Goal: Task Accomplishment & Management: Use online tool/utility

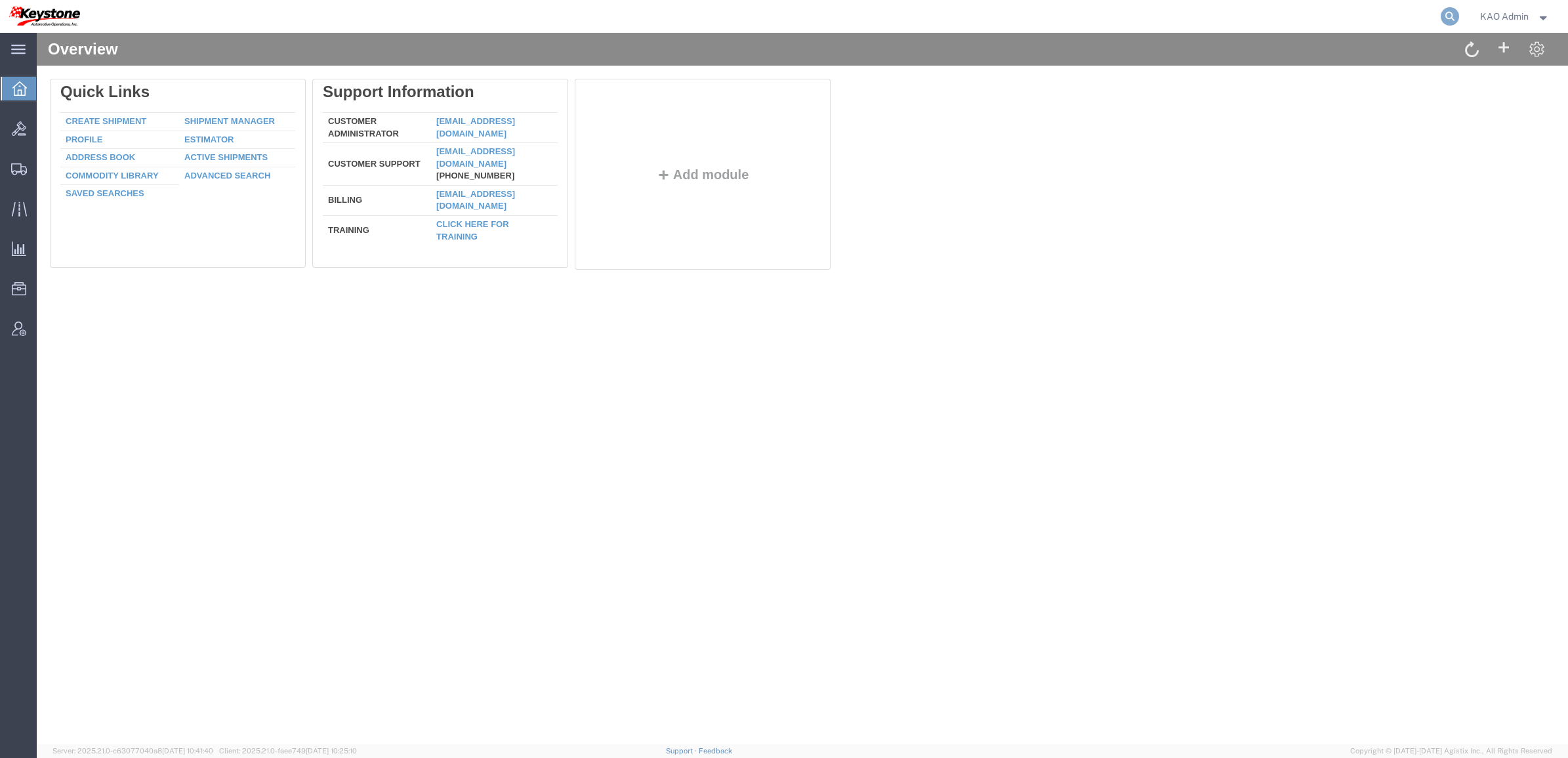
click at [1445, 15] on icon at bounding box center [1450, 16] width 18 height 18
paste input "57137045"
type input "57137045"
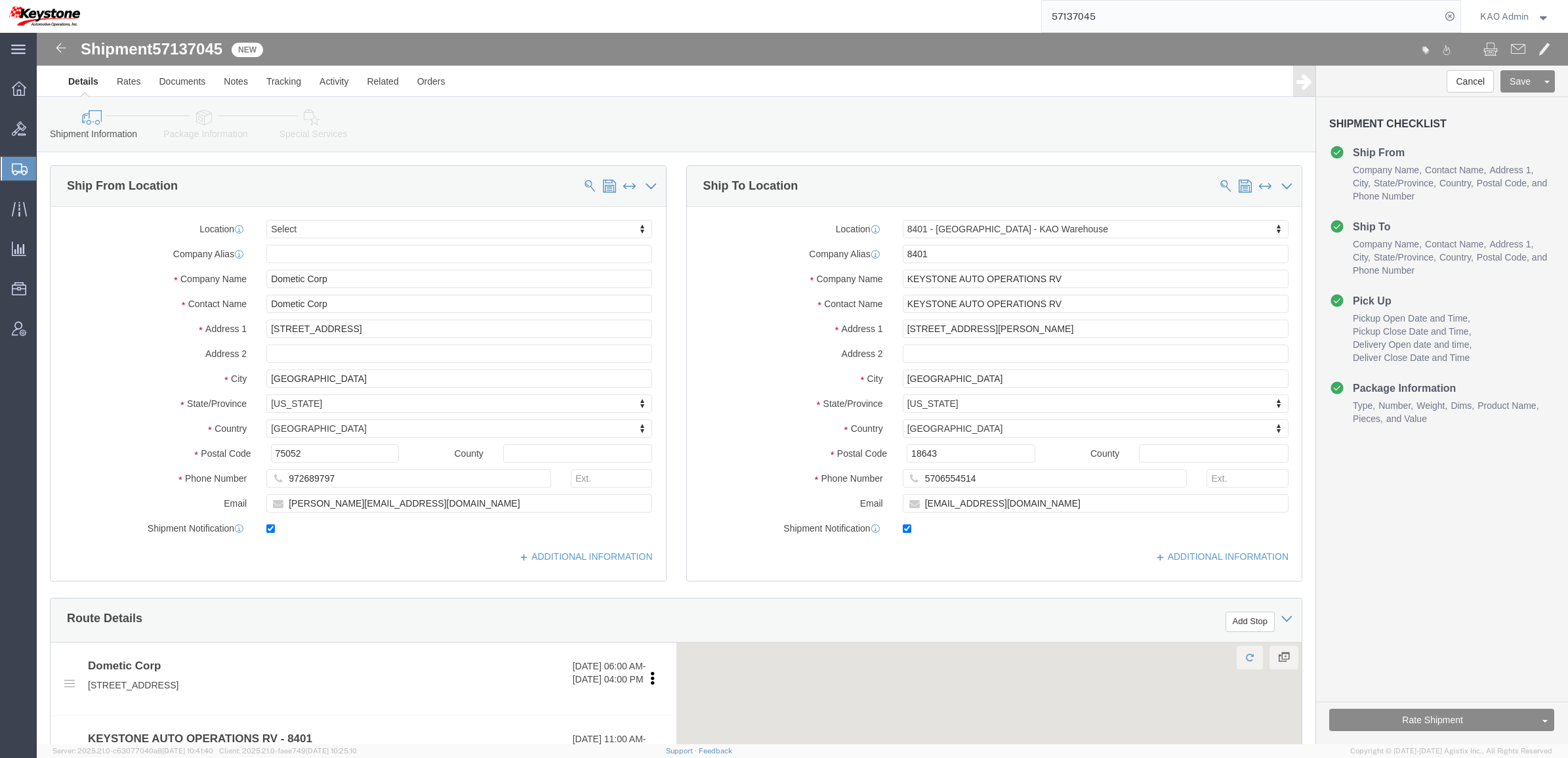
select select
select select "30522"
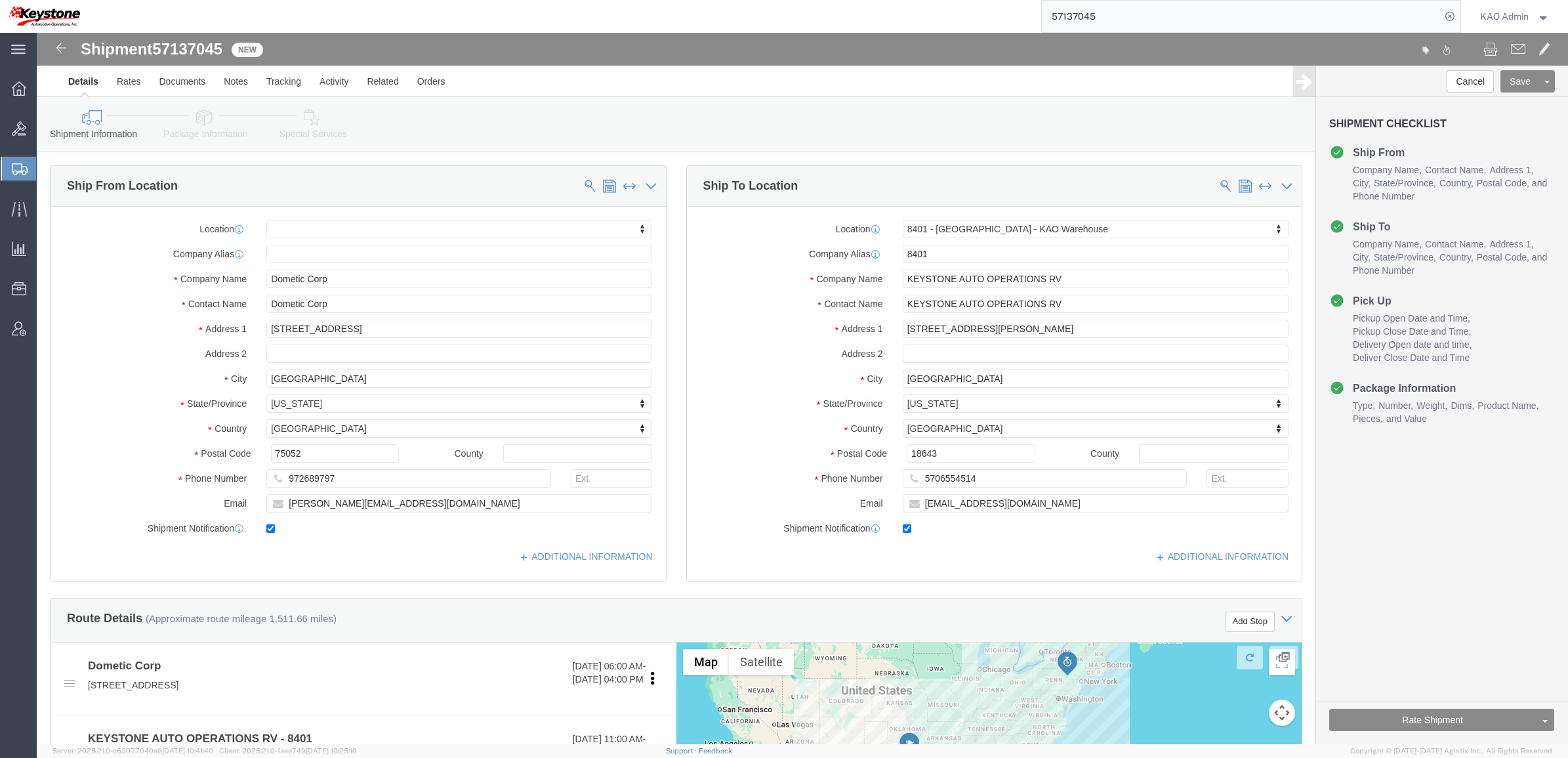
click div "Shipment Information Package Information Special Services Loading Routing"
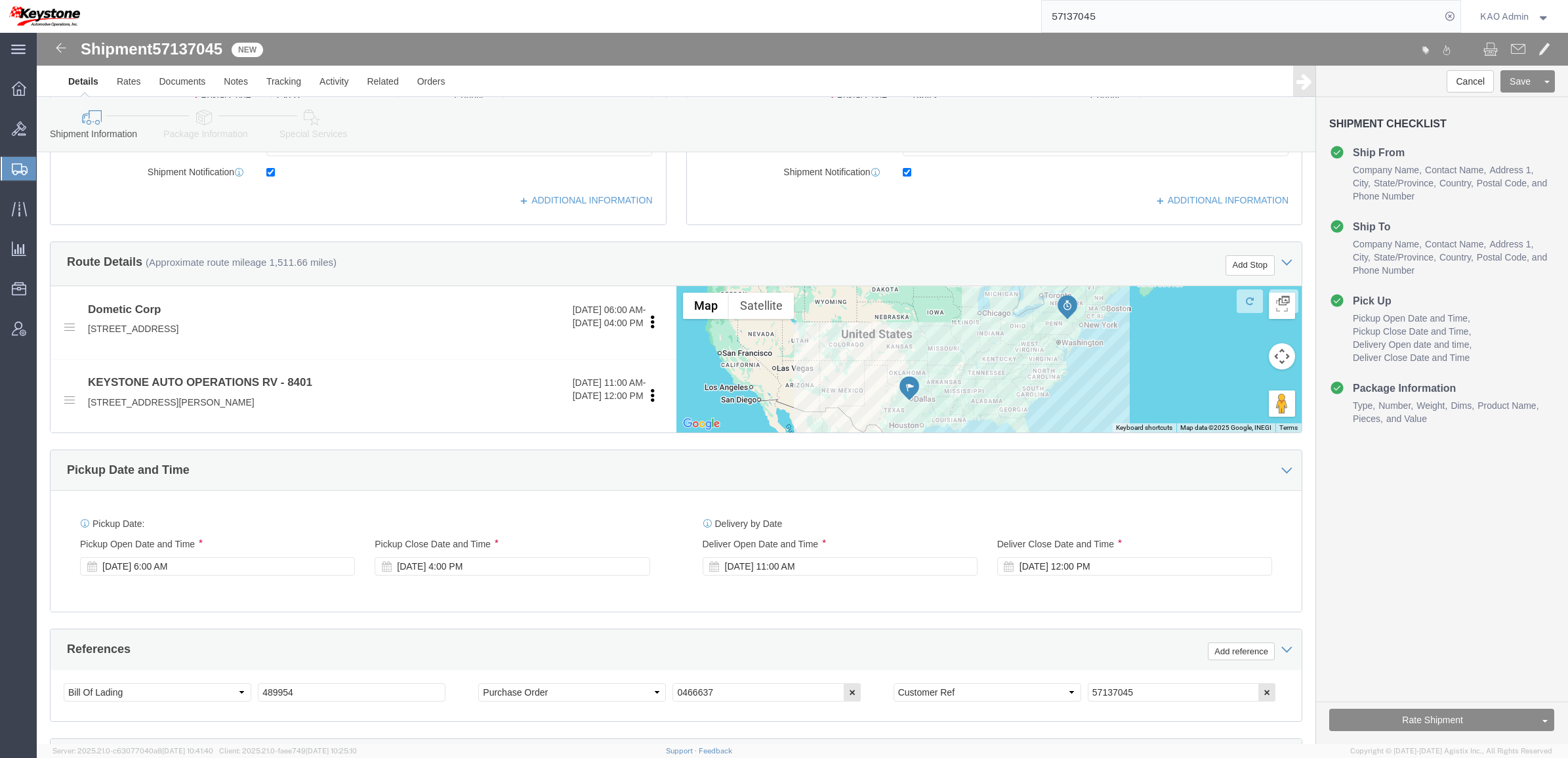
scroll to position [328, 0]
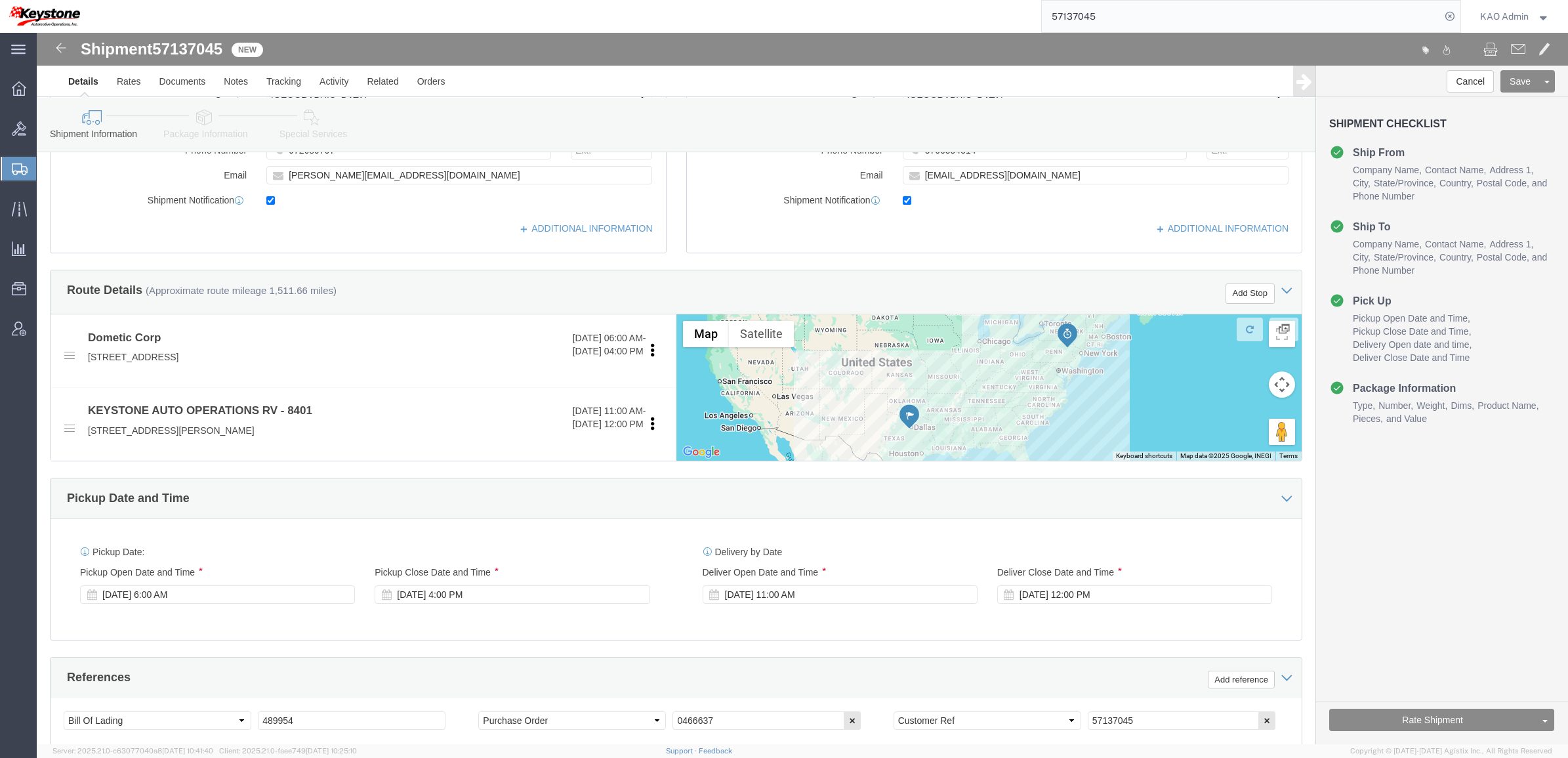
click icon
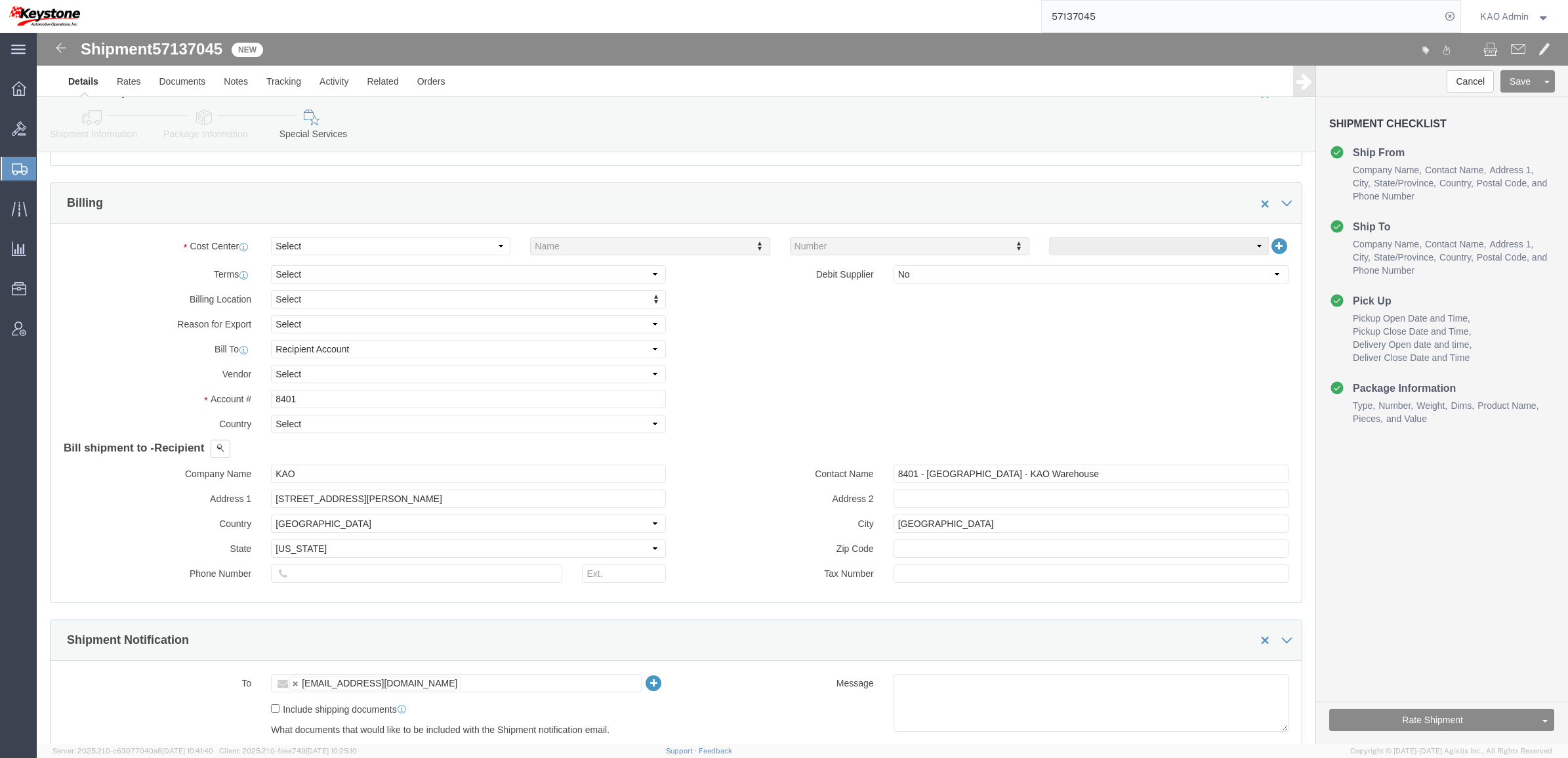
scroll to position [542, 0]
click select "Select Buyer Cost Center Department Operations Number Order Number Sales Person"
select select "COSTCENTER"
click select "Select Buyer Cost Center Department Operations Number Order Number Sales Person"
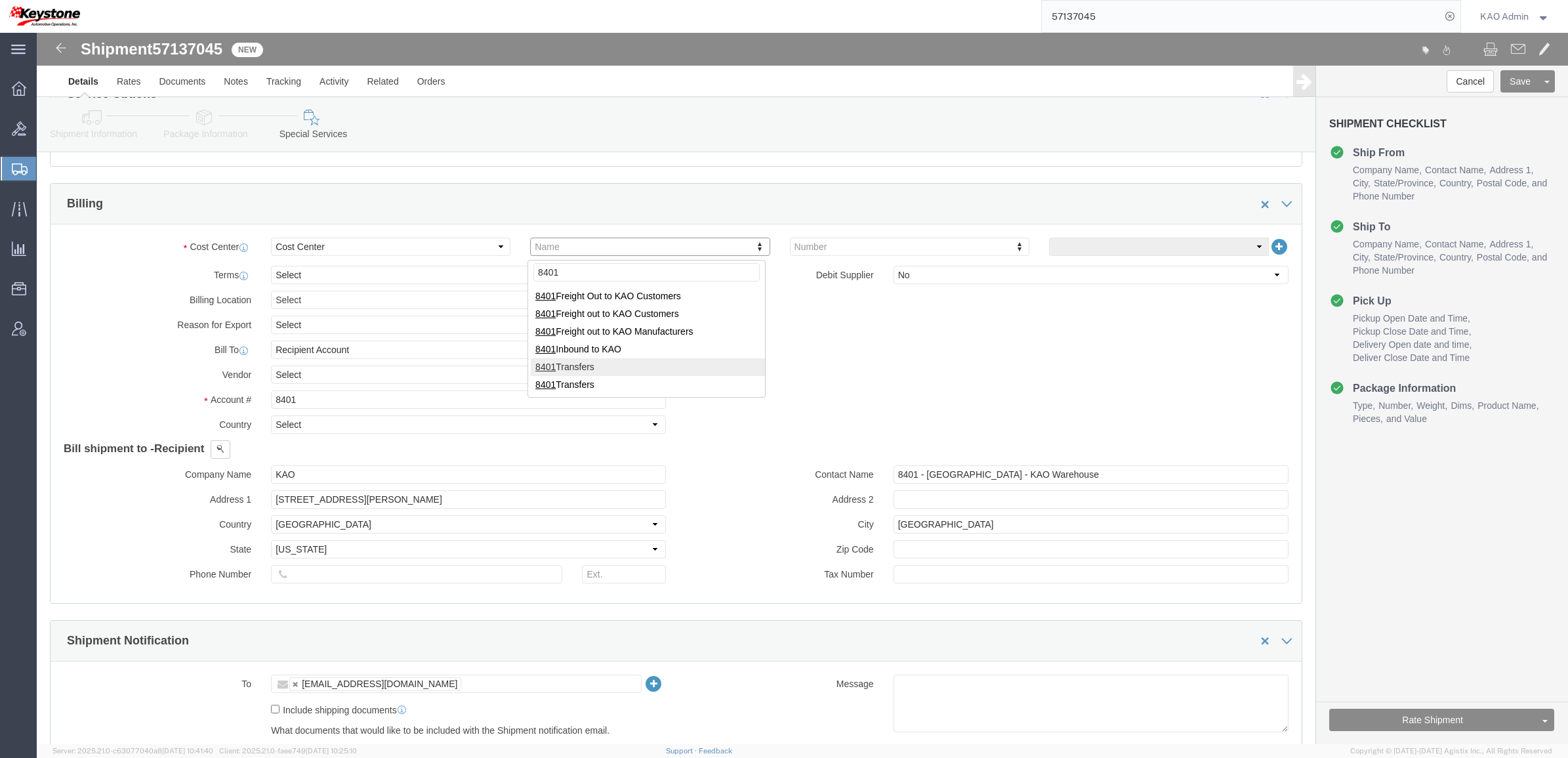
type input "8401"
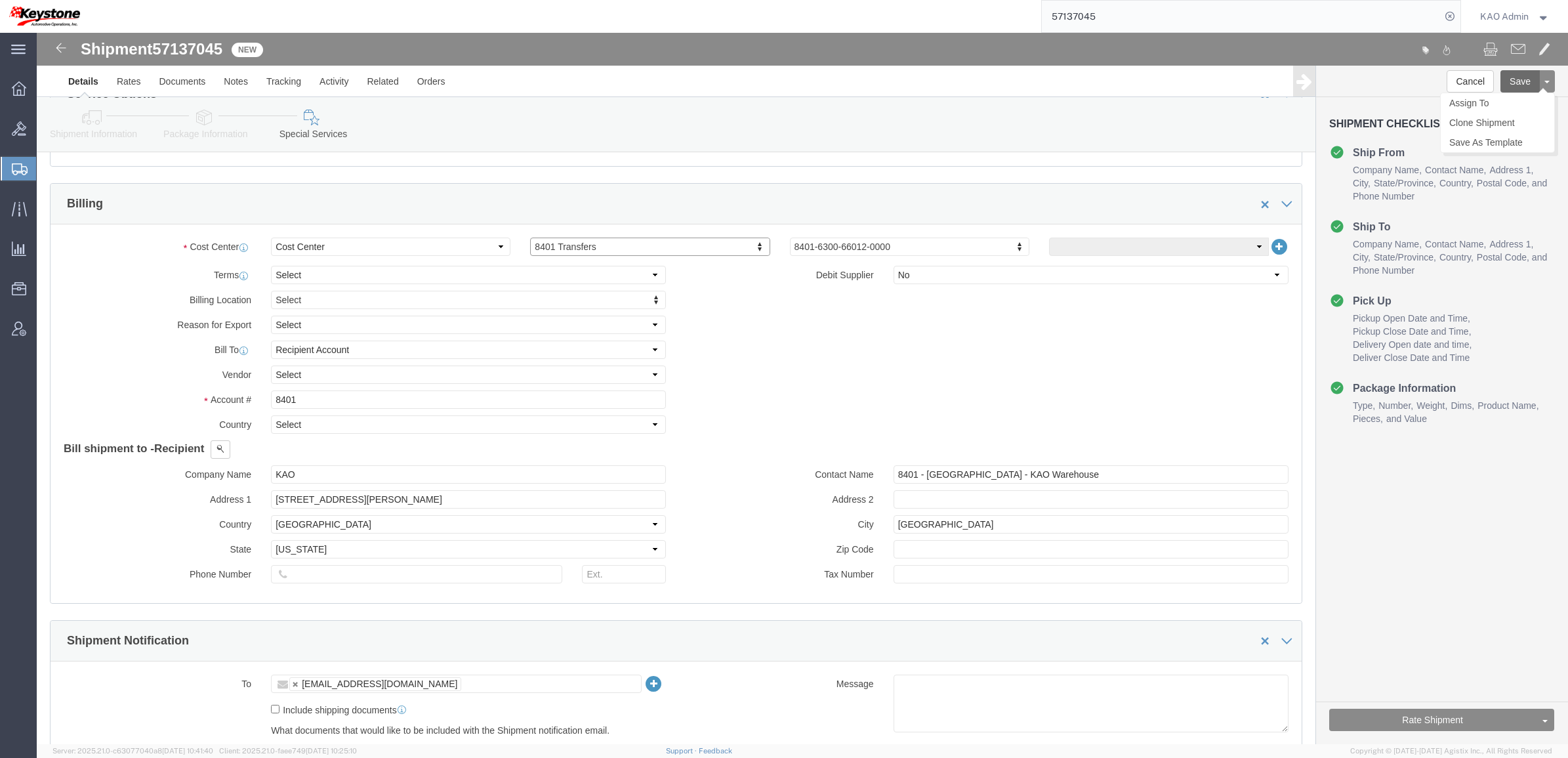
click button "Save"
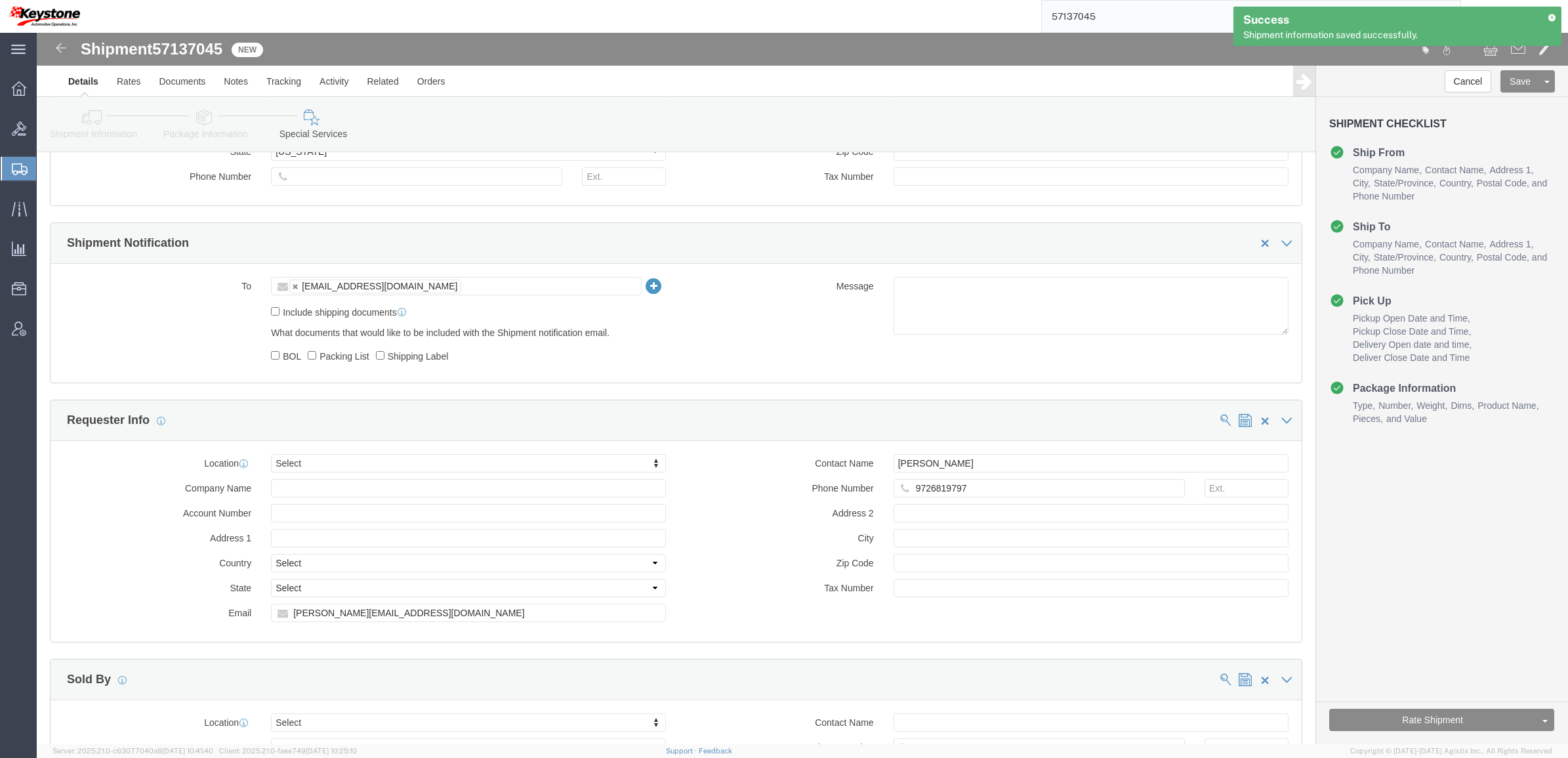
scroll to position [1198, 0]
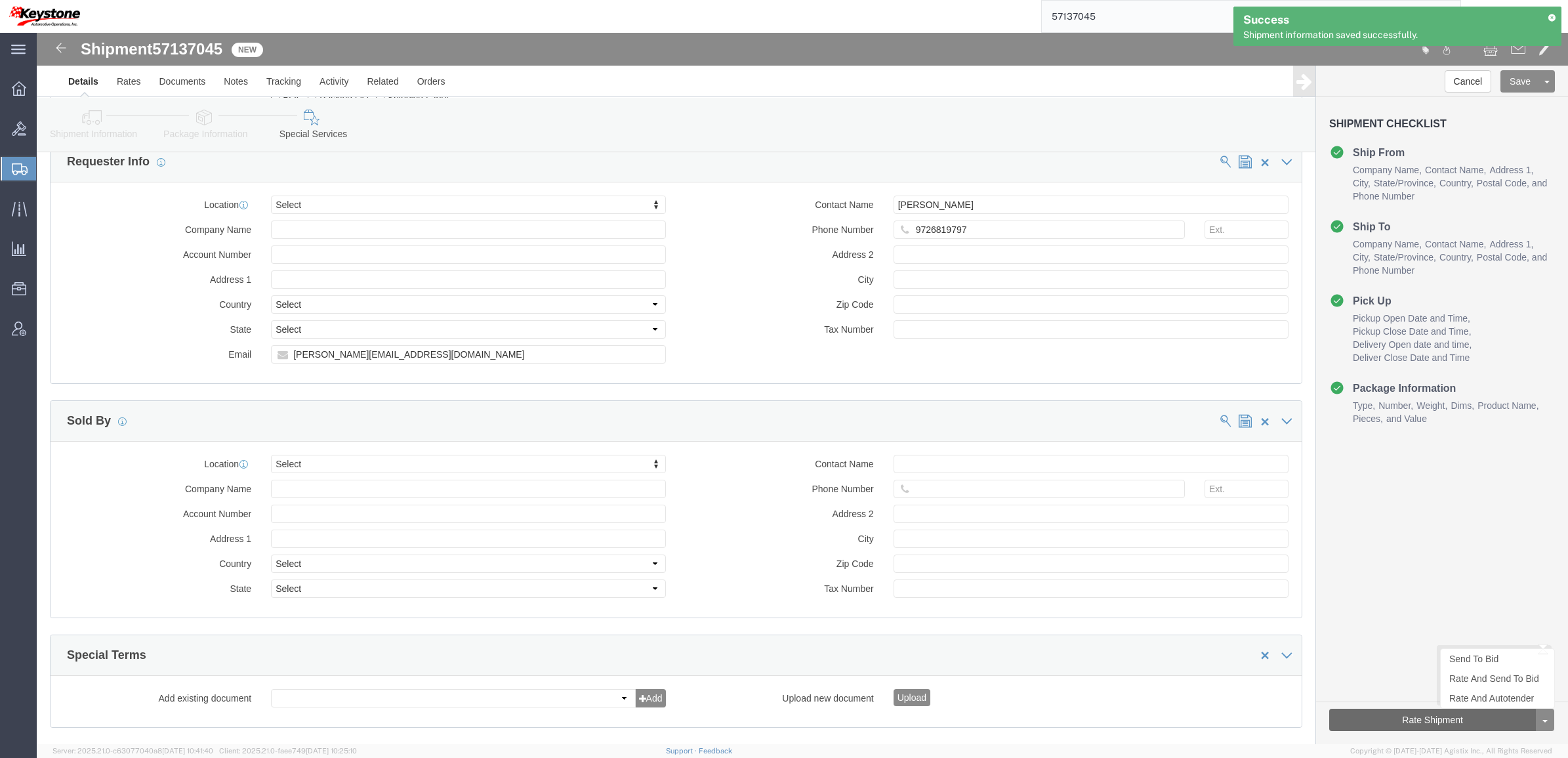
click button "Rate Shipment"
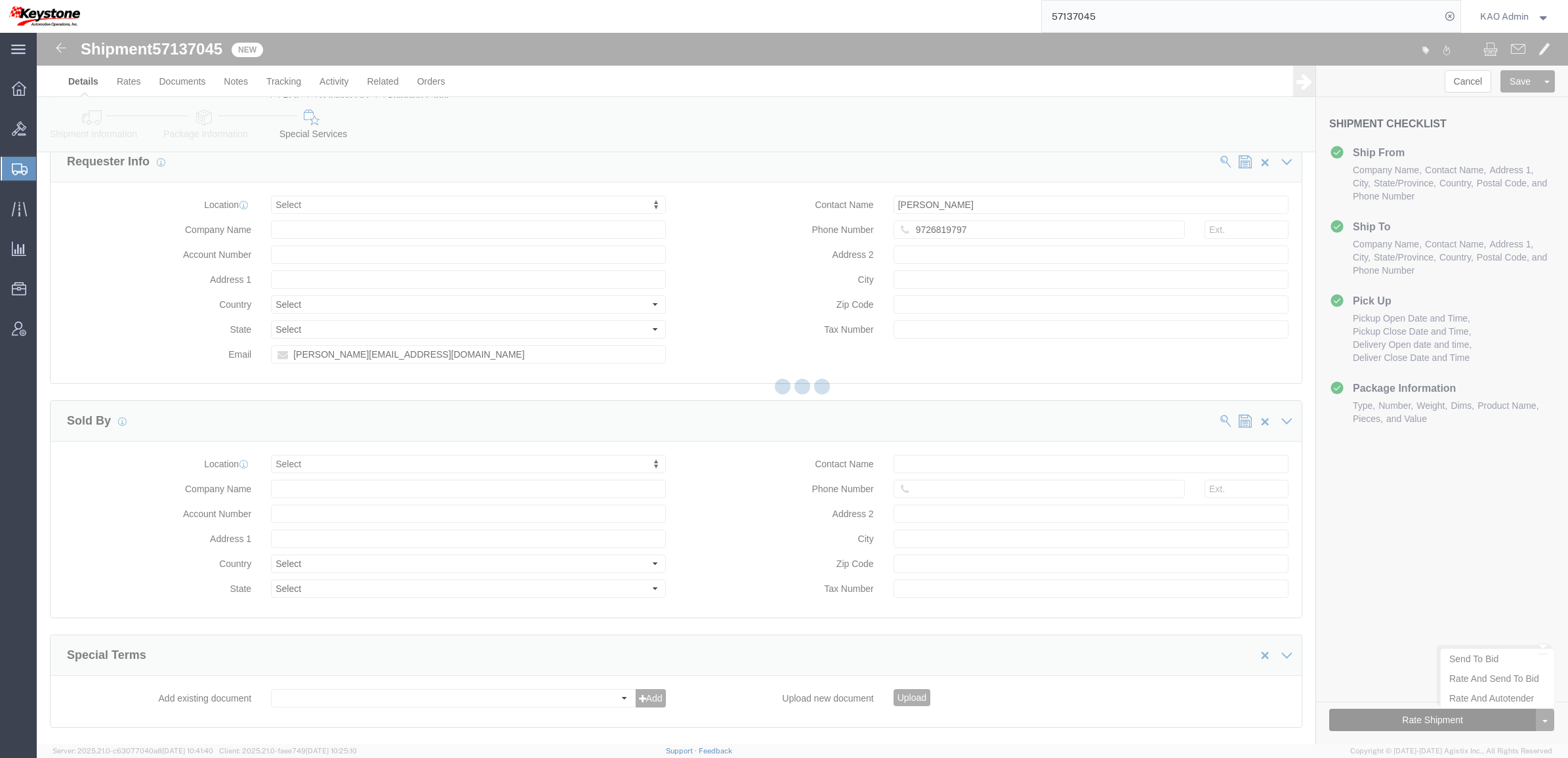
select select "30522"
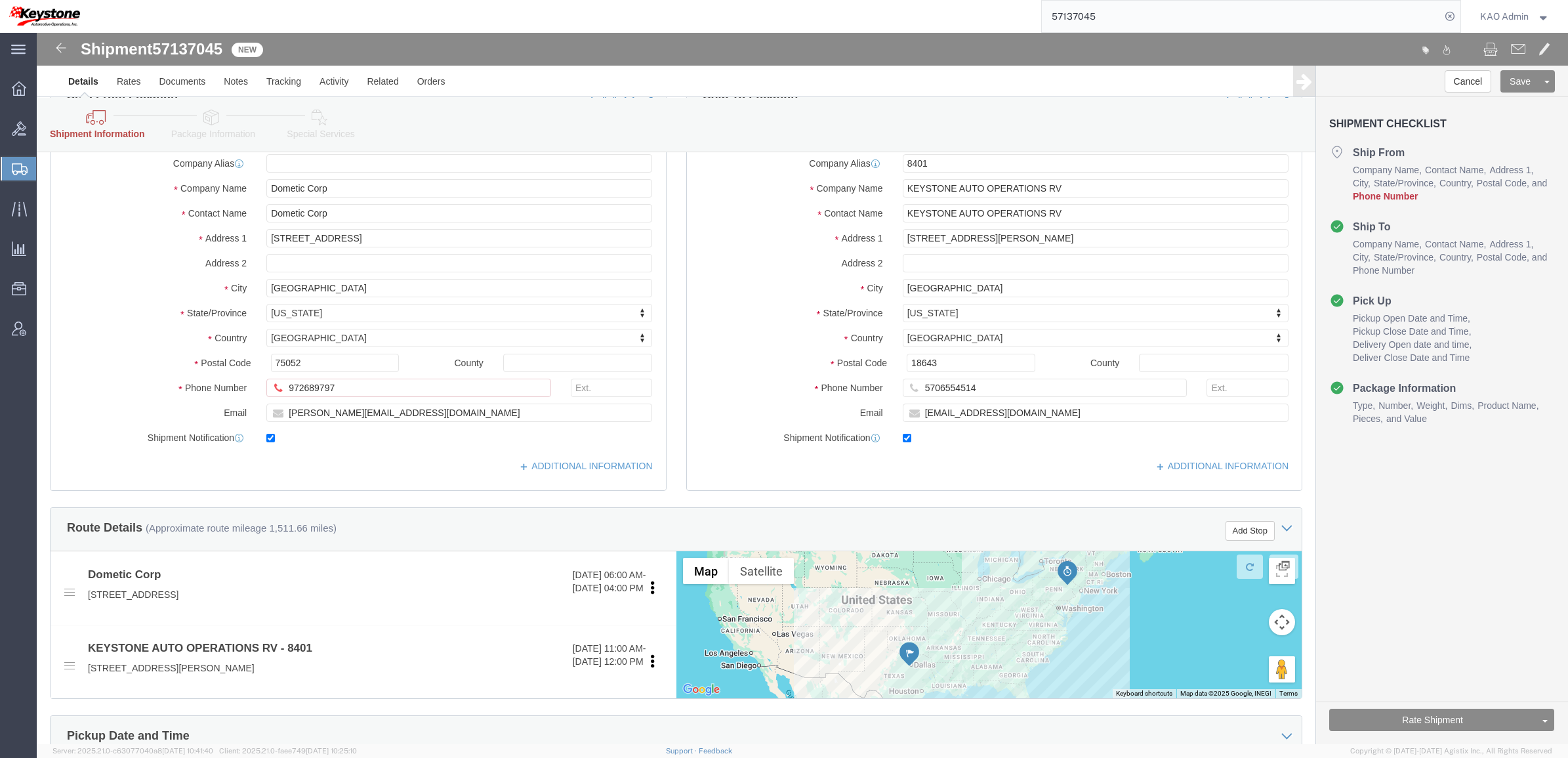
scroll to position [0, 0]
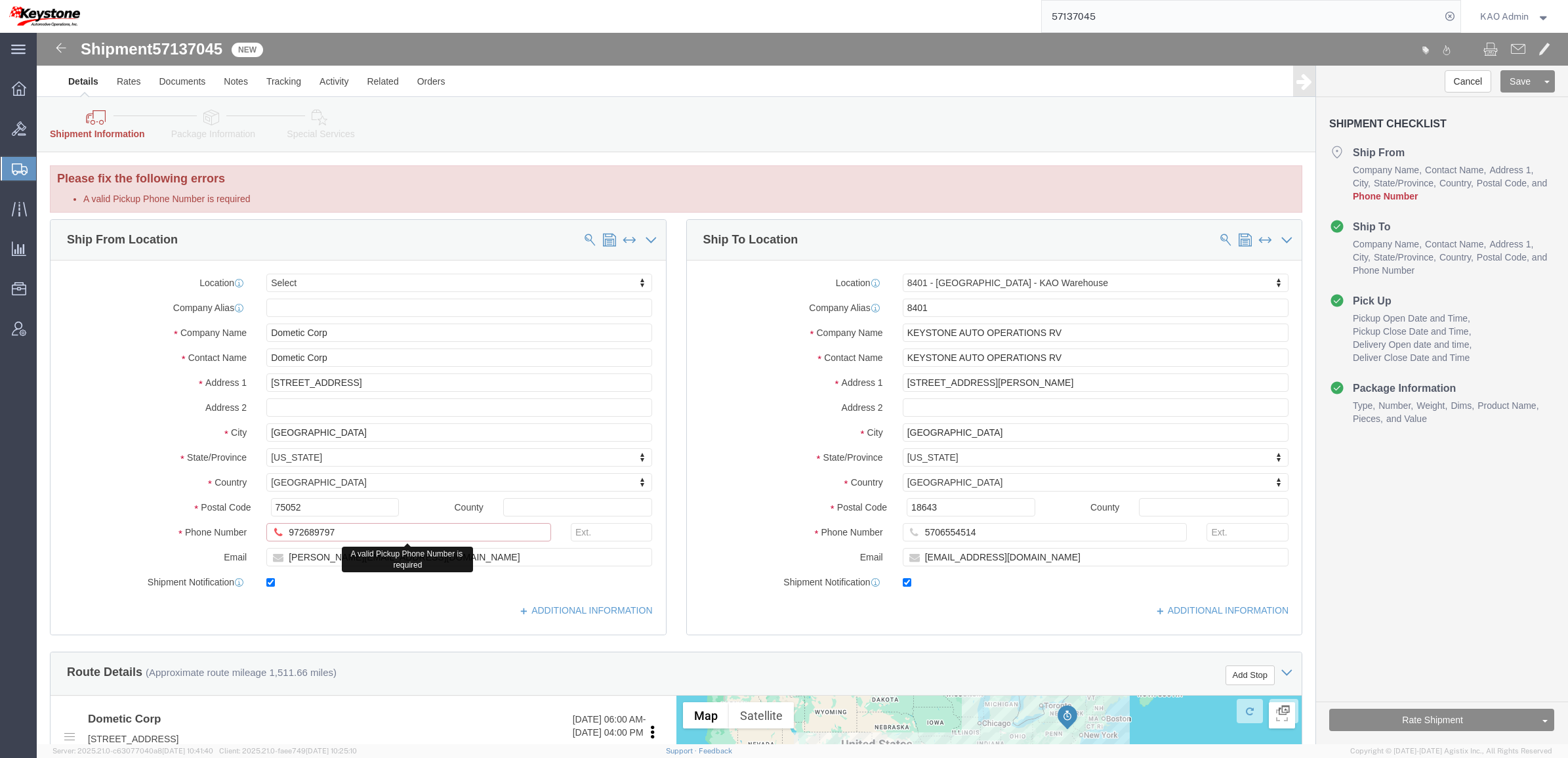
click input "972689797"
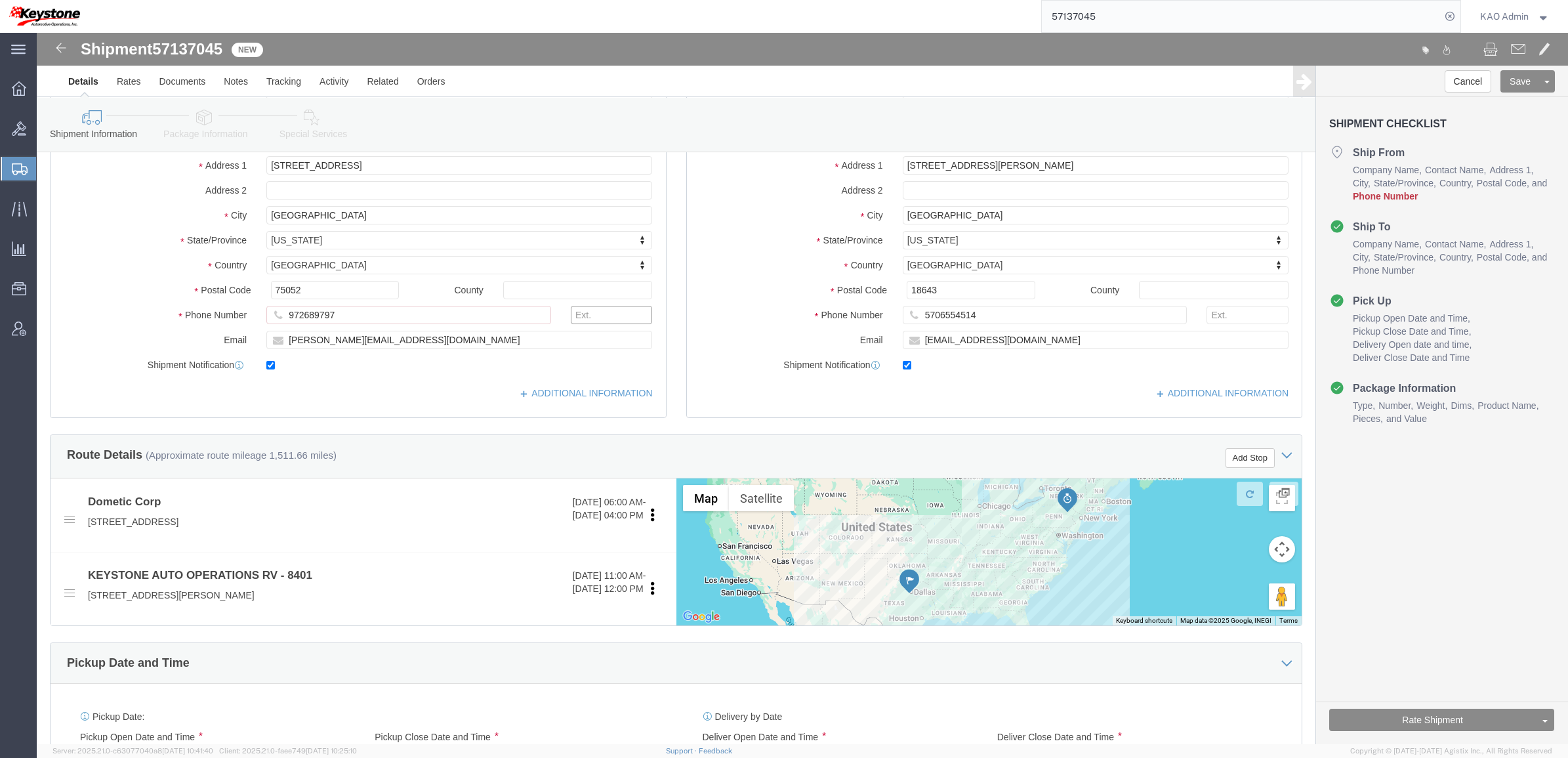
scroll to position [328, 0]
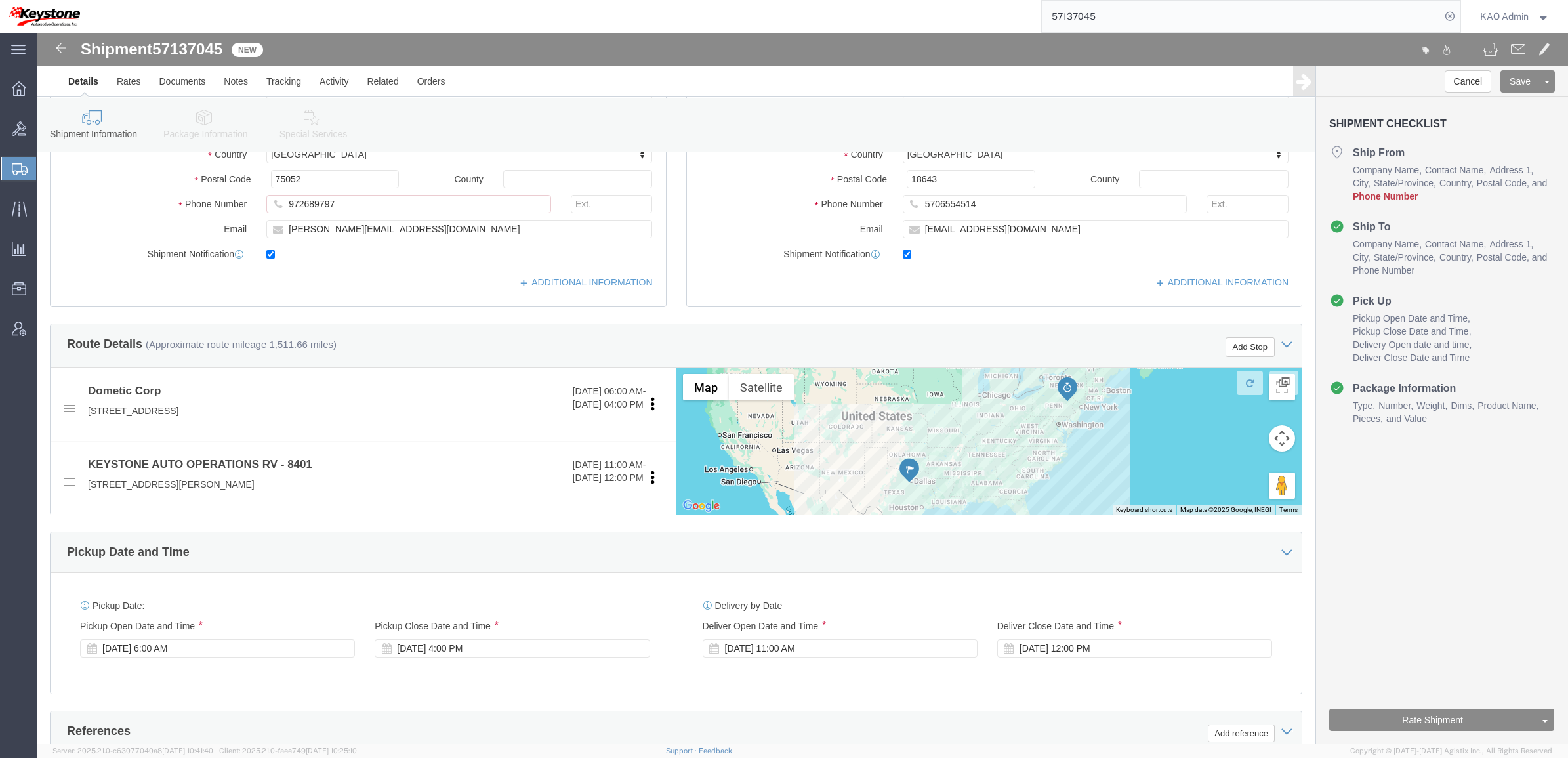
click div "Rate Shipment Send To Bid Rate And Send To Bid Rate And Autotender"
click button "Rate Shipment"
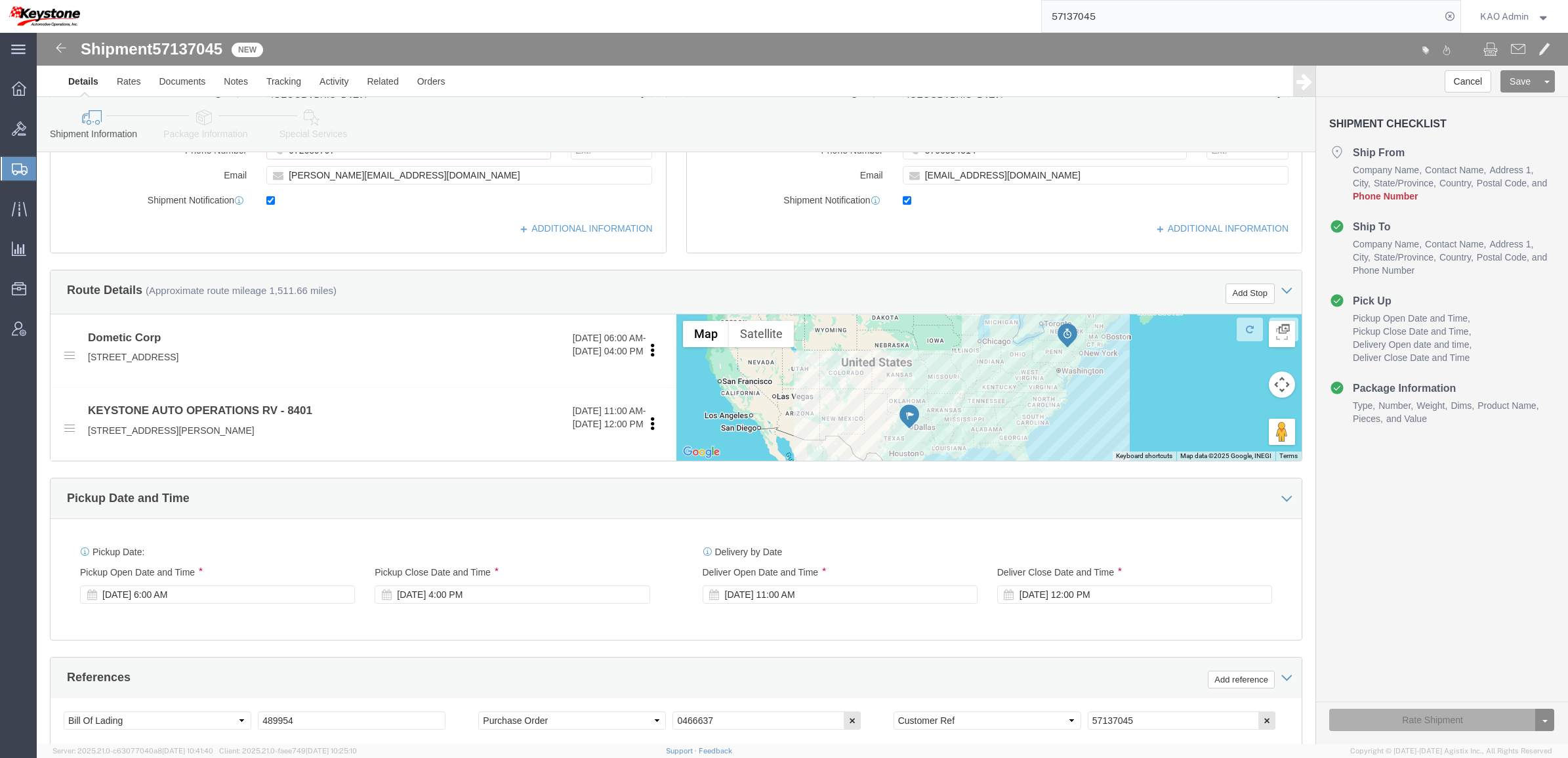
scroll to position [274, 0]
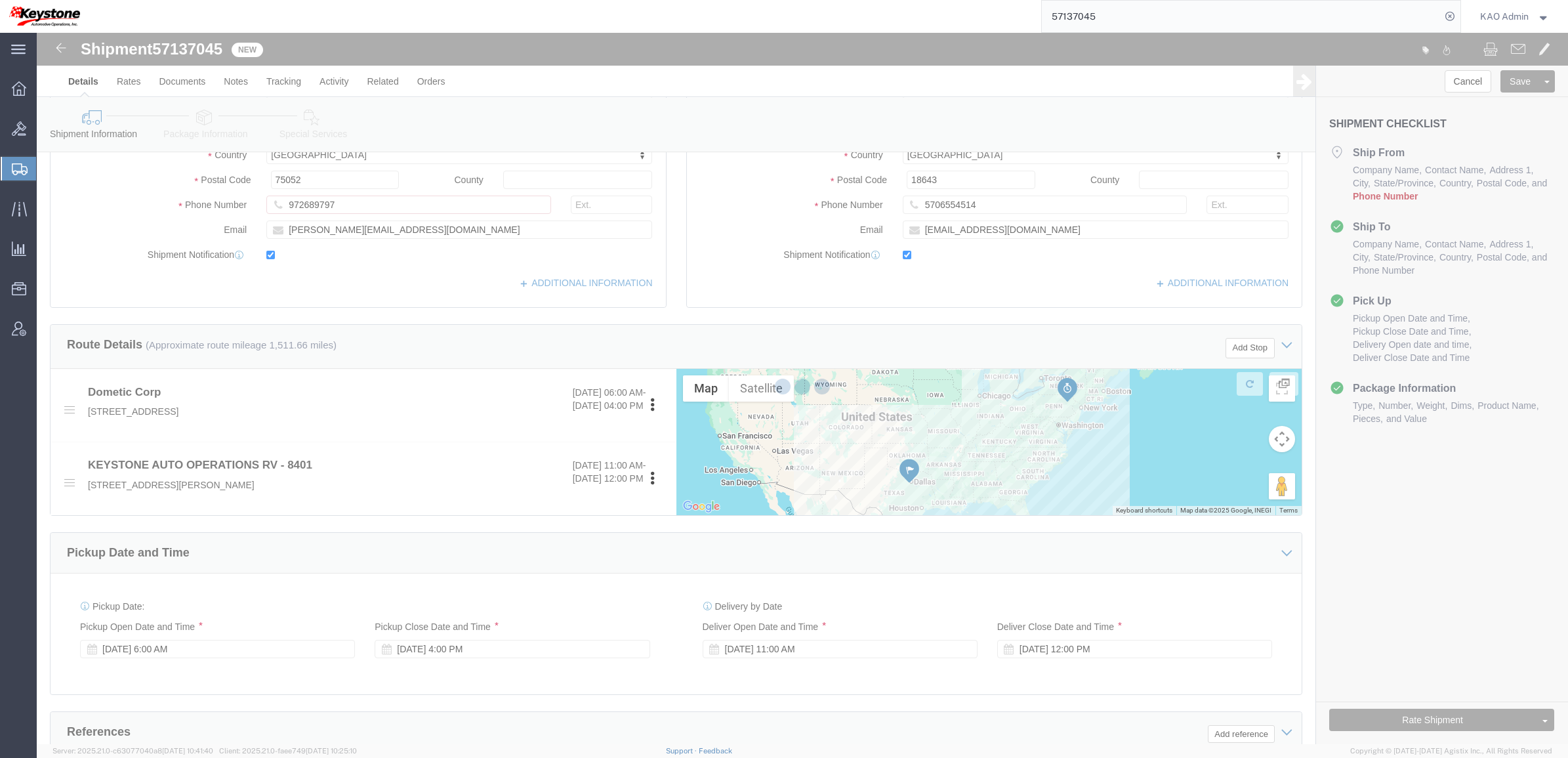
select select "30522"
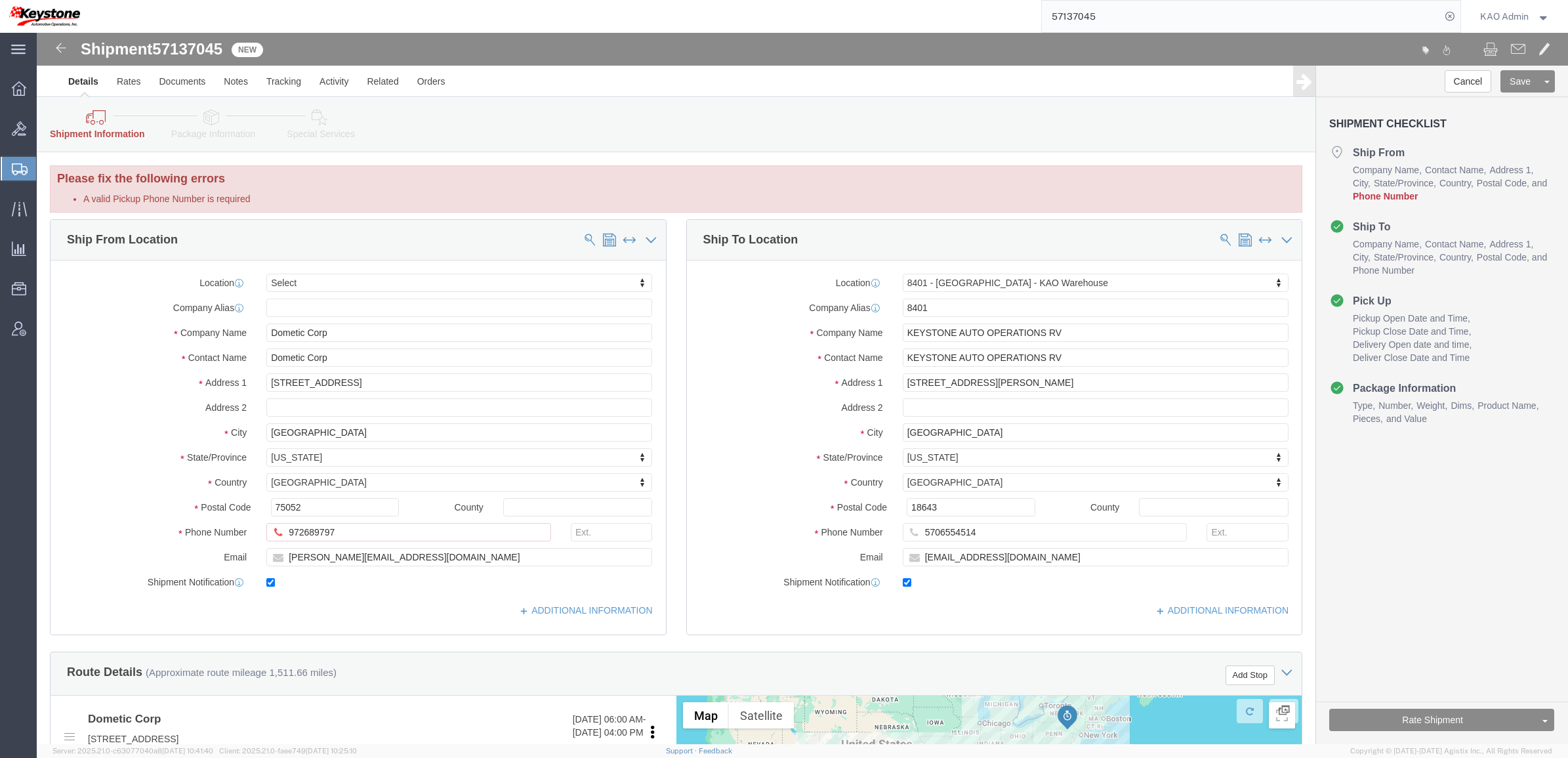
scroll to position [82, 0]
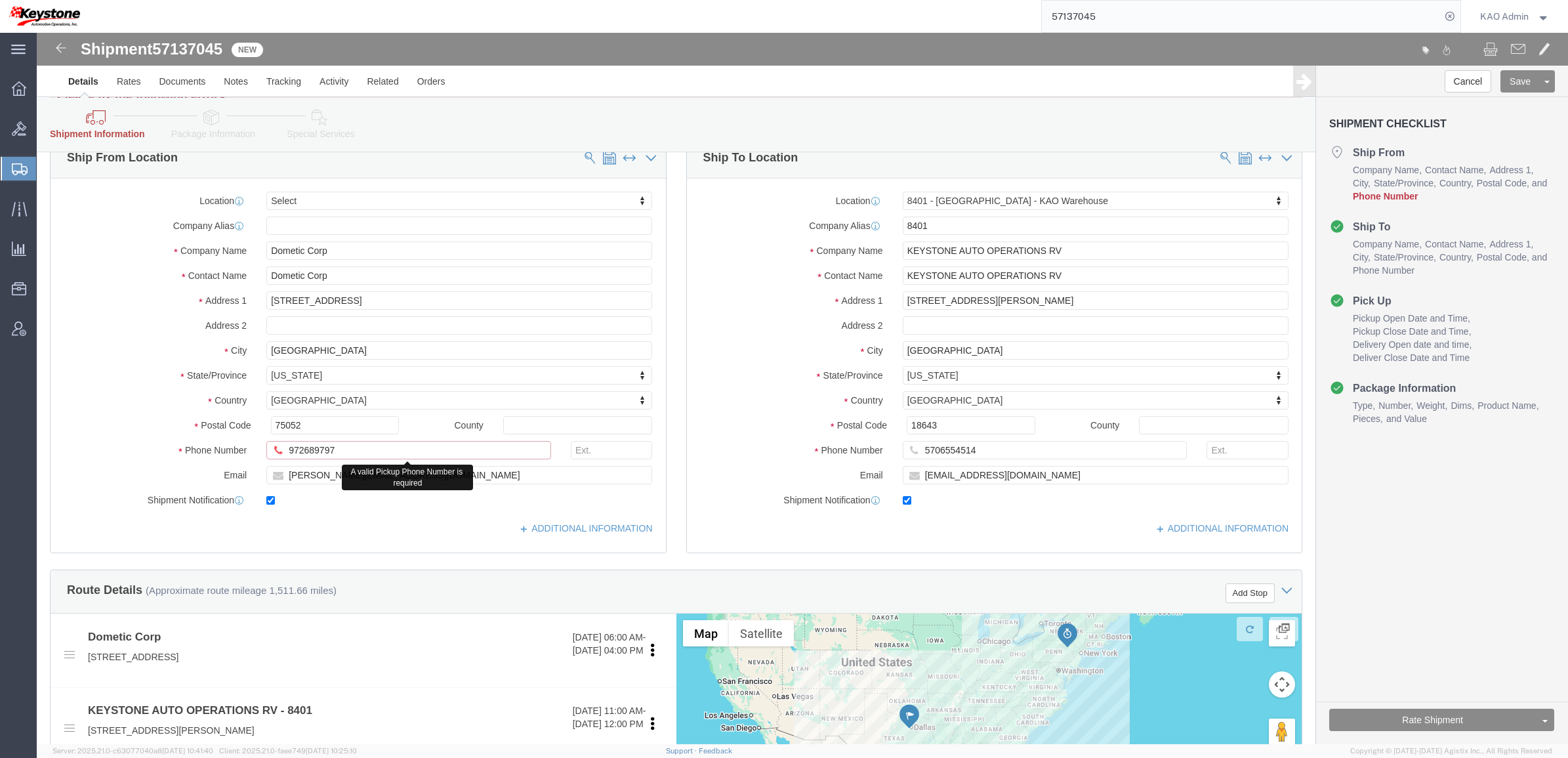
click input "972689797"
drag, startPoint x: 249, startPoint y: 418, endPoint x: 319, endPoint y: 448, distance: 76.2
click input "972689797"
click input "75052"
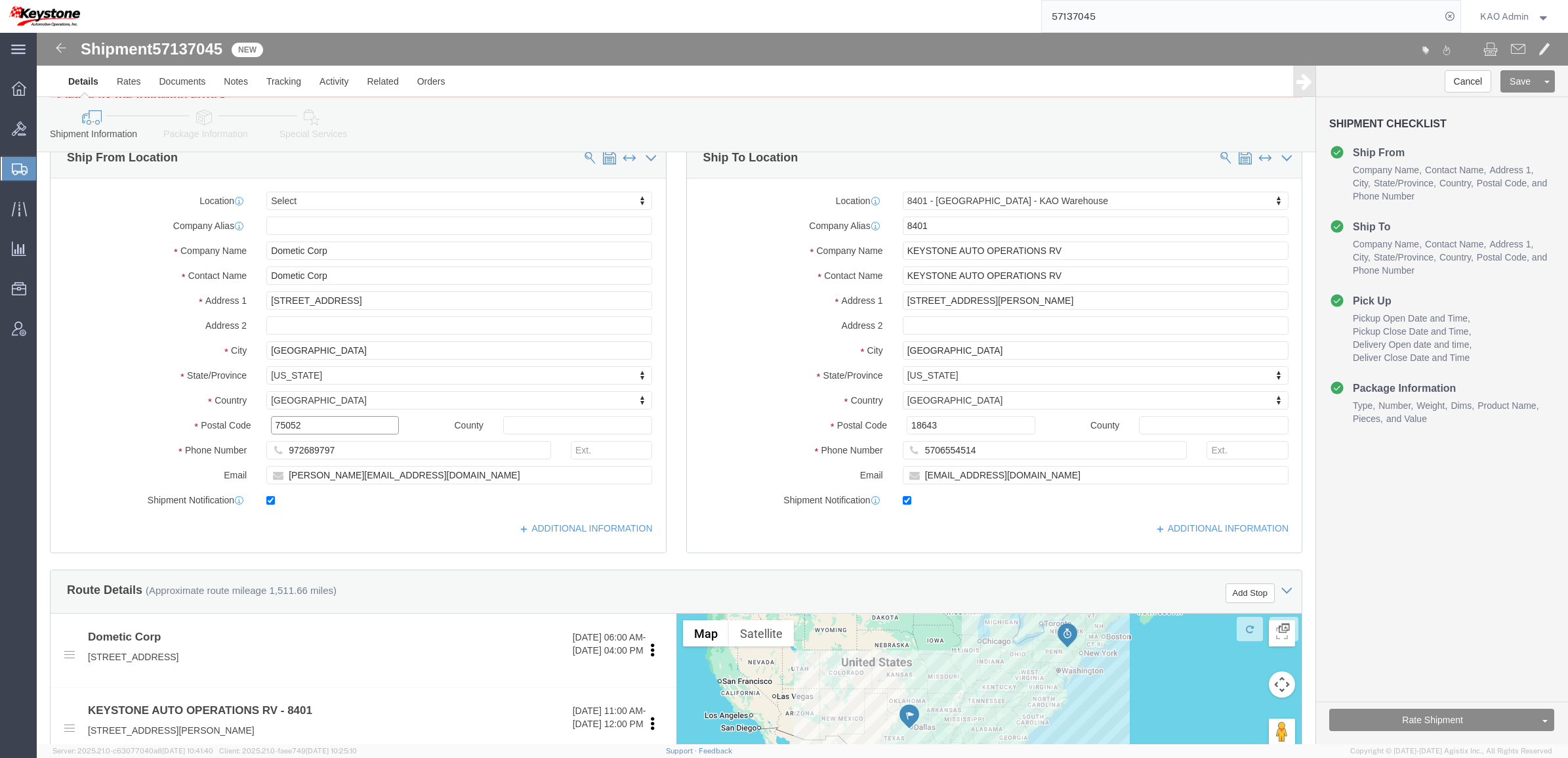
click input "75052"
click input "972689797"
type input "972689797"
click button "Save"
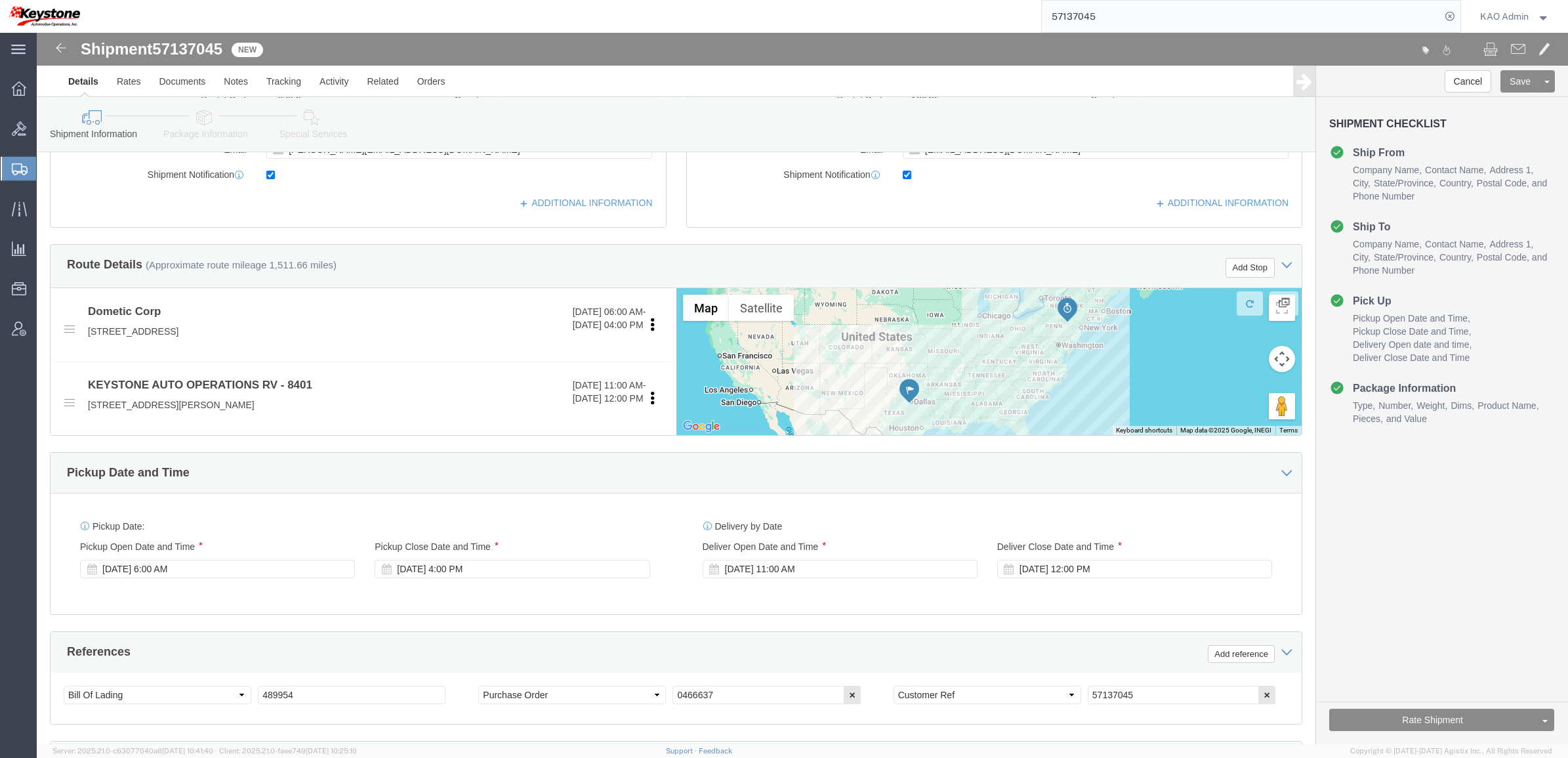
scroll to position [410, 0]
click div "Cancel Save Assign To Clone Shipment Save As Template Shipment Checklist Ship F…"
drag, startPoint x: 1346, startPoint y: 670, endPoint x: 1296, endPoint y: 667, distance: 50.1
click div "Cancel Save Assign To Clone Shipment Save As Template Shipment Checklist Ship F…"
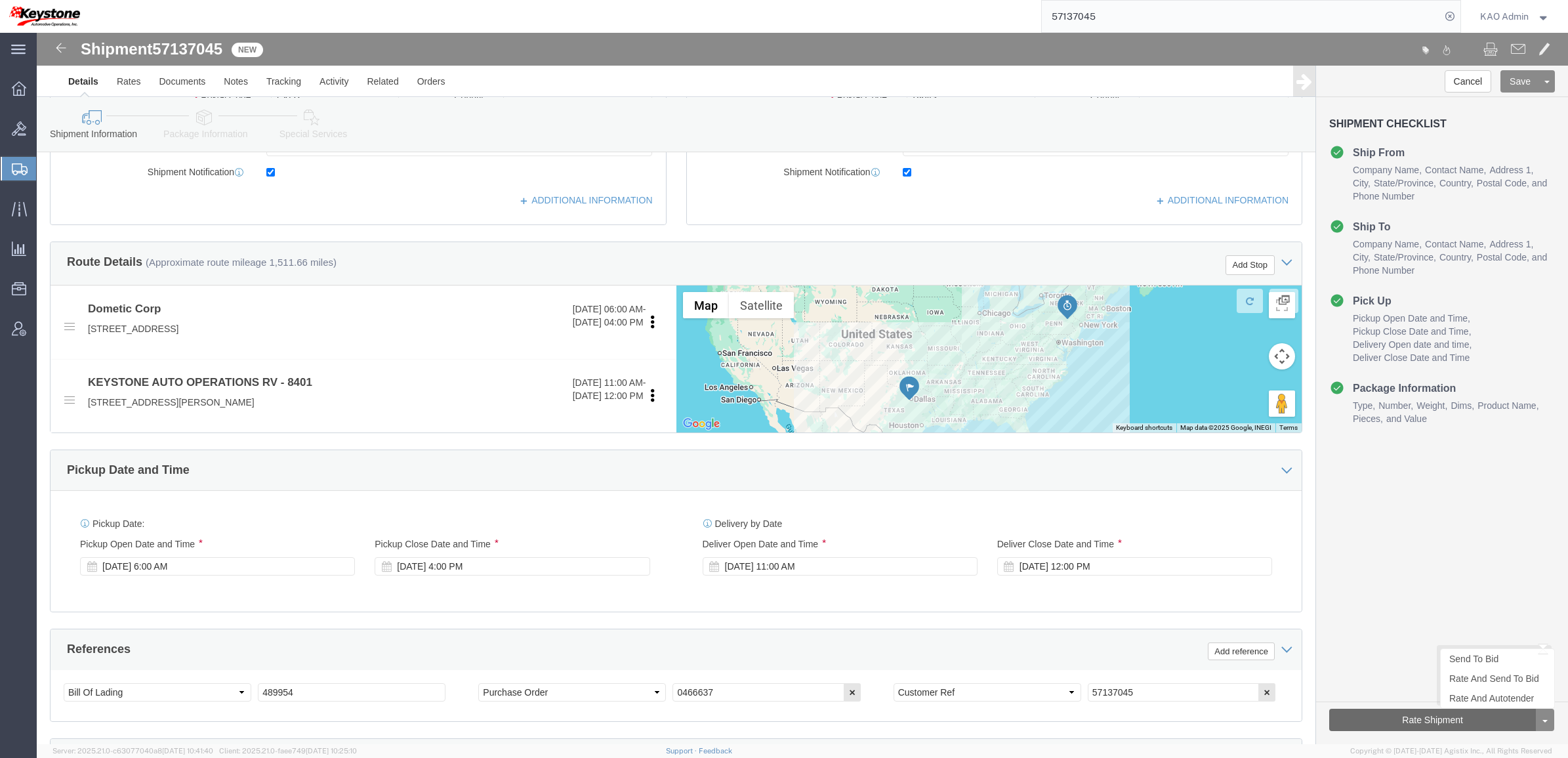
click button "Rate Shipment"
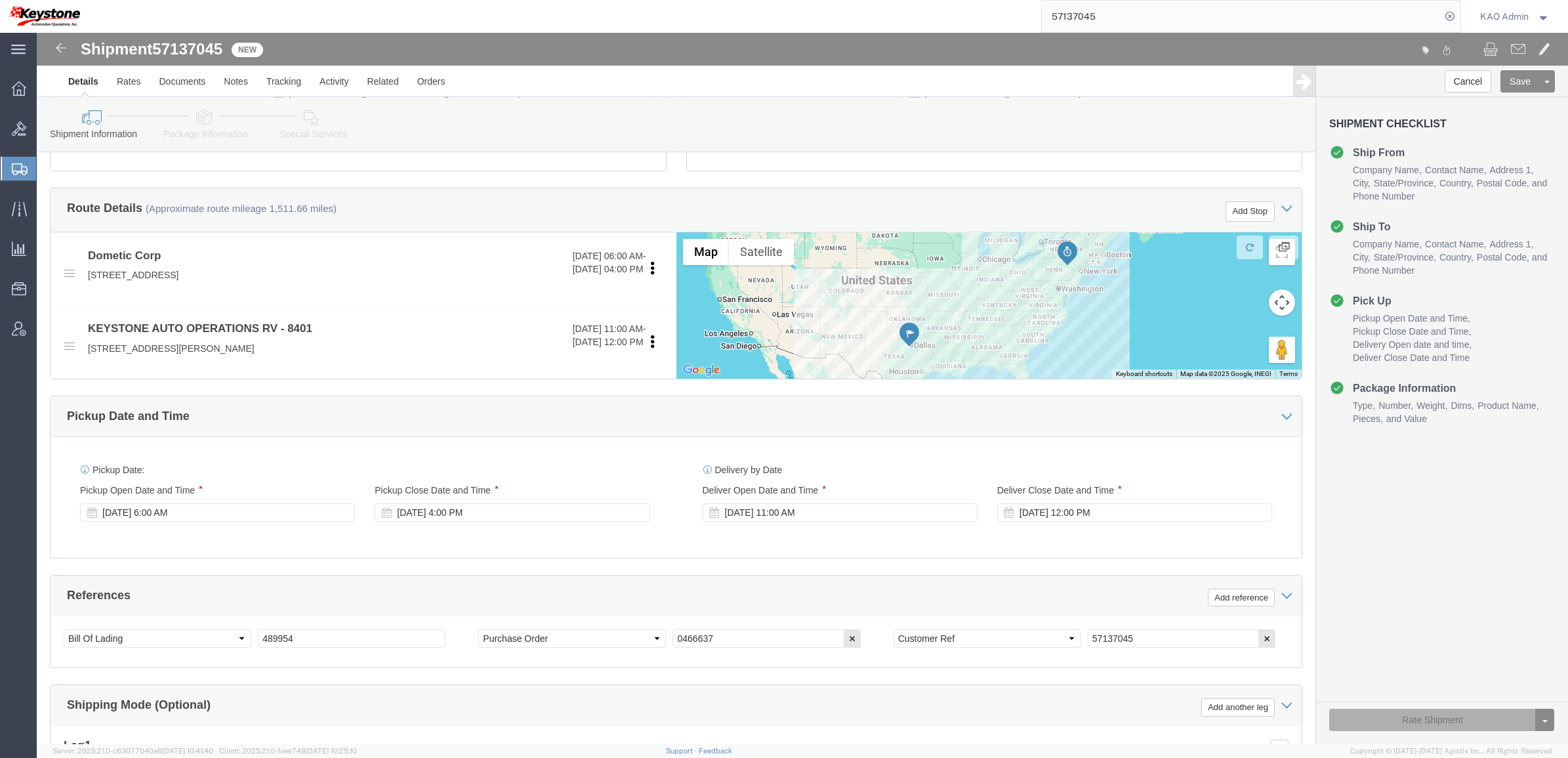
scroll to position [356, 0]
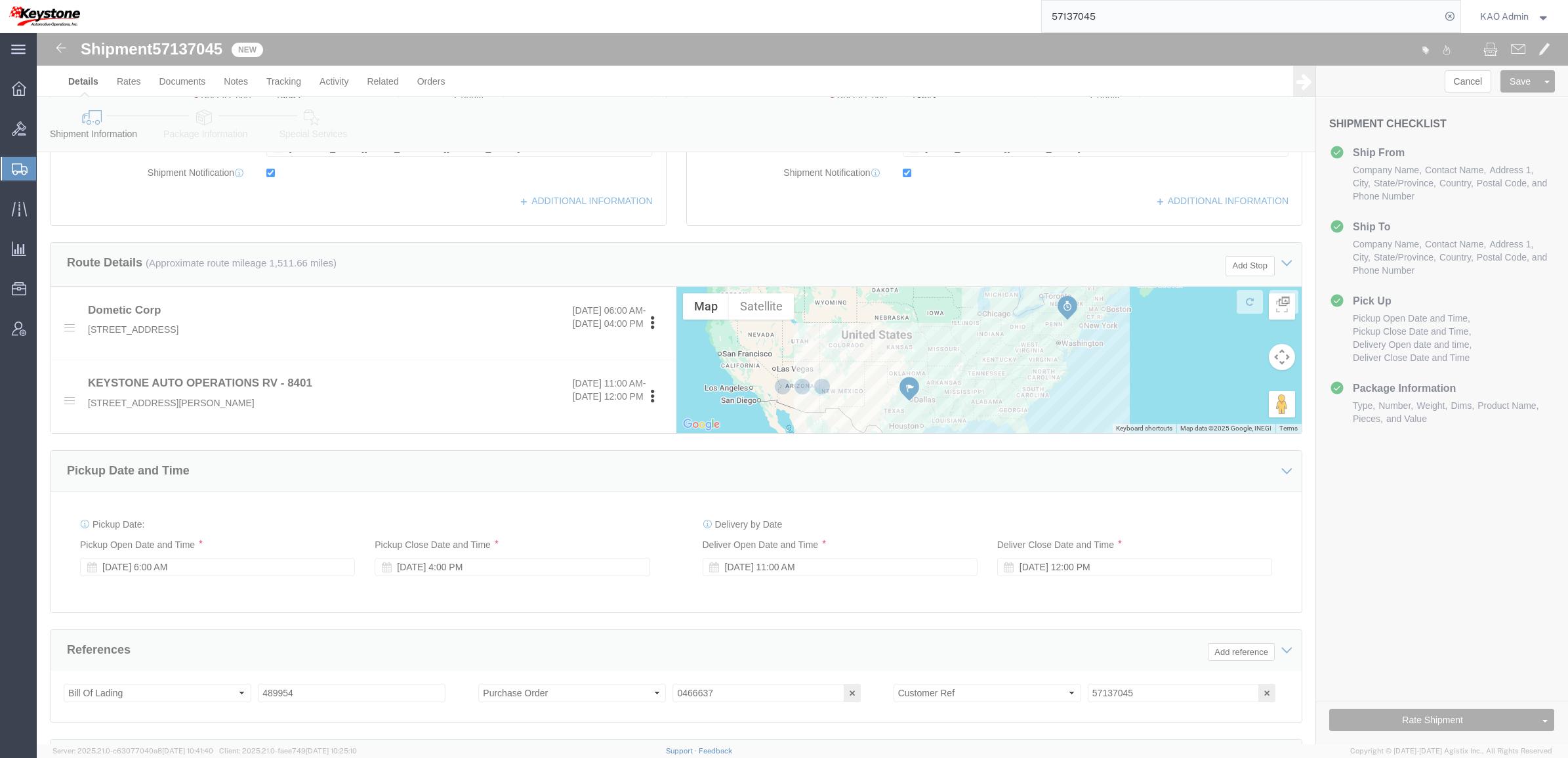
select select "30522"
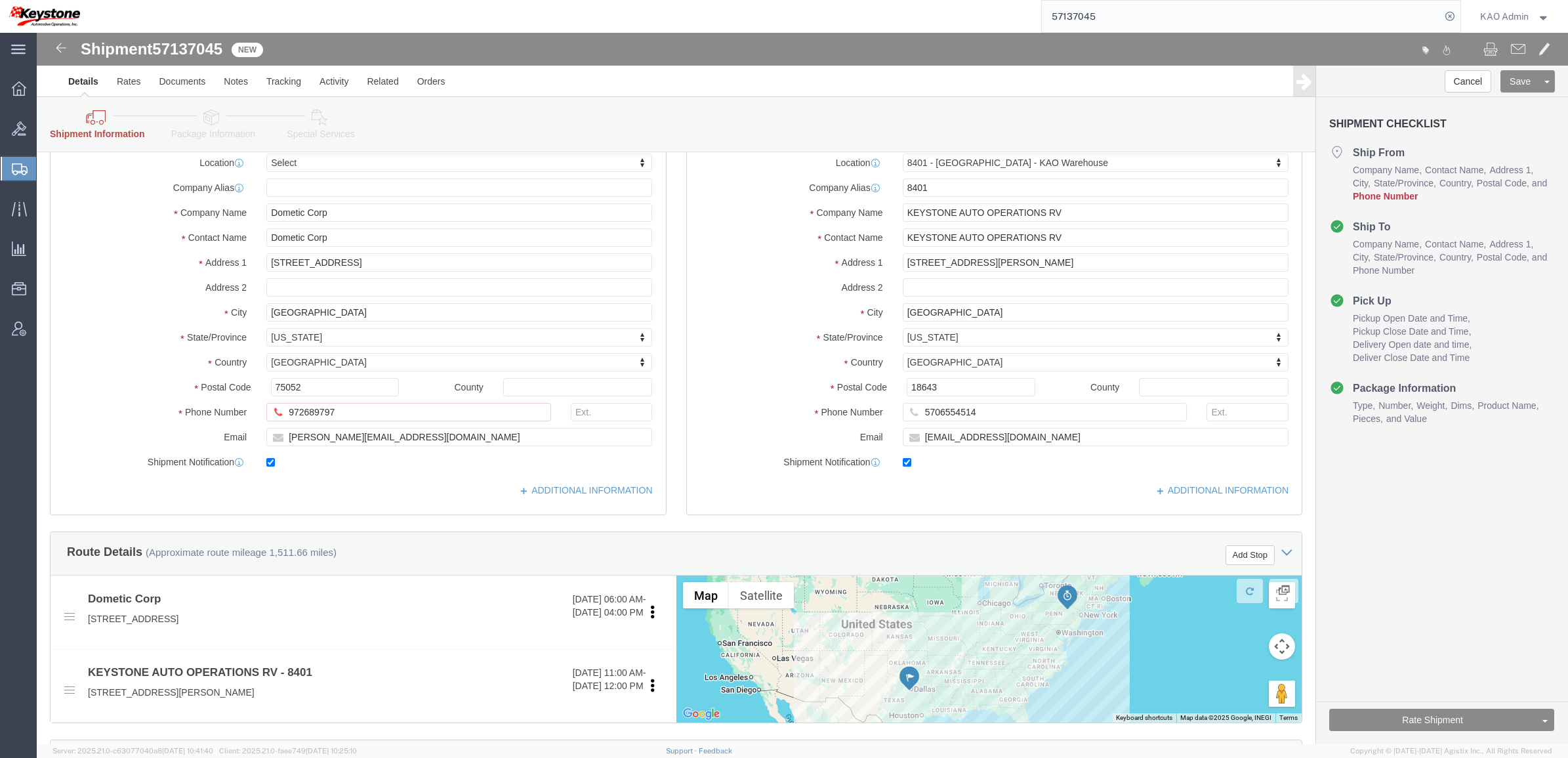
scroll to position [110, 0]
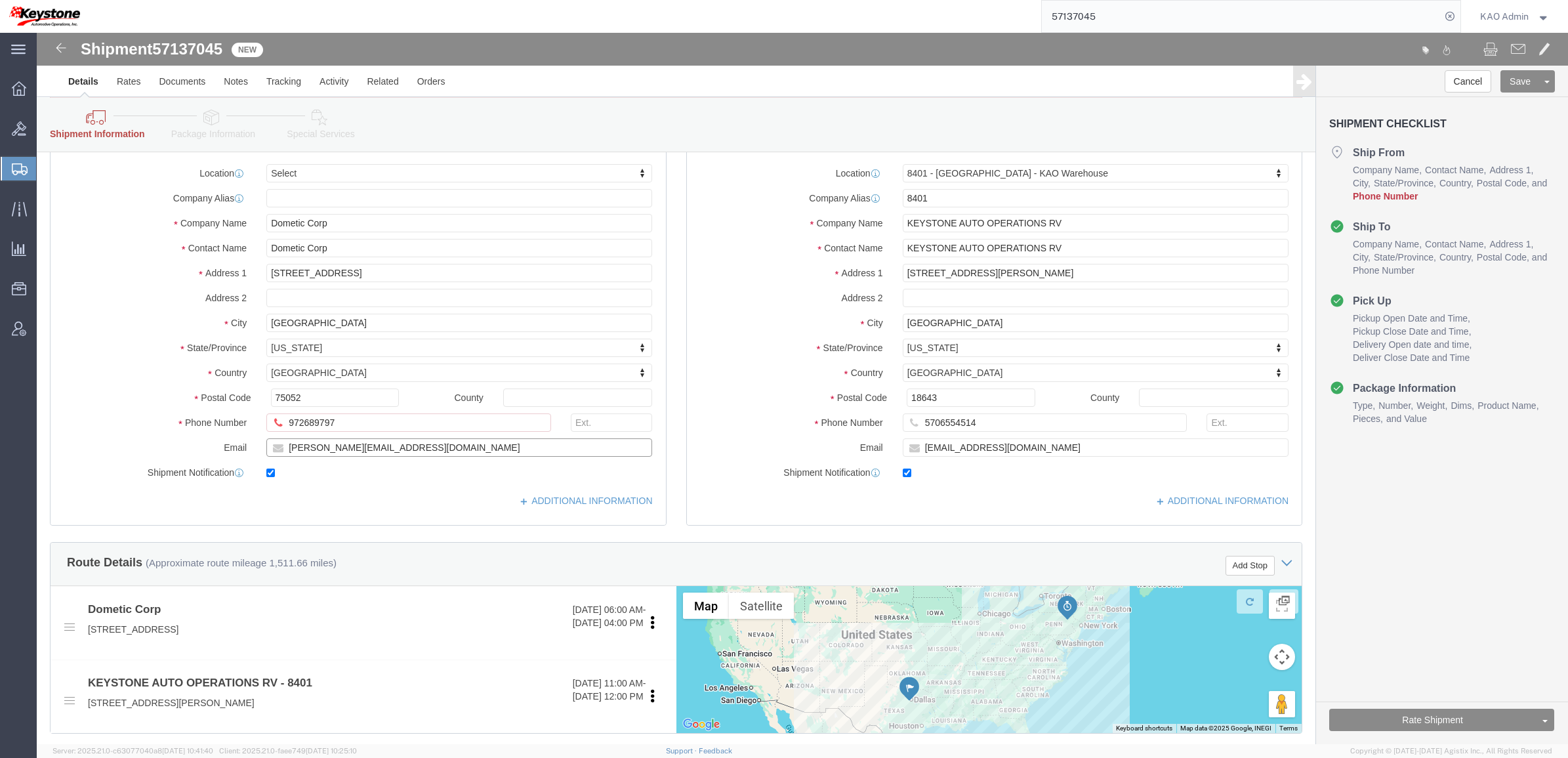
click input "[PERSON_NAME][EMAIL_ADDRESS][DOMAIN_NAME]"
click input "972689797"
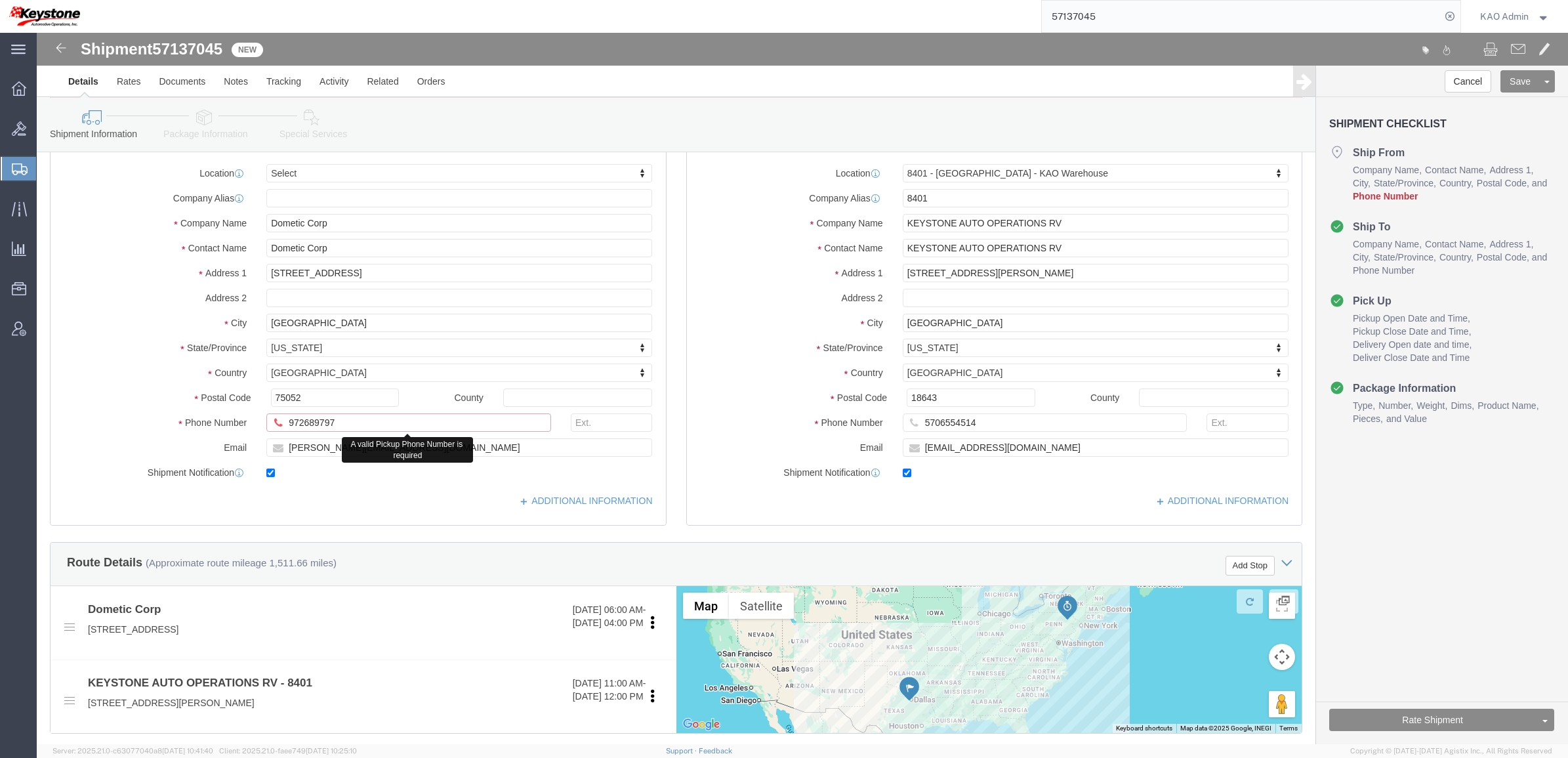
click input "972689797"
type input "1"
type input "6150000000"
click div "Cancel Save Assign To Clone Shipment Save As Template Shipment Checklist Ship F…"
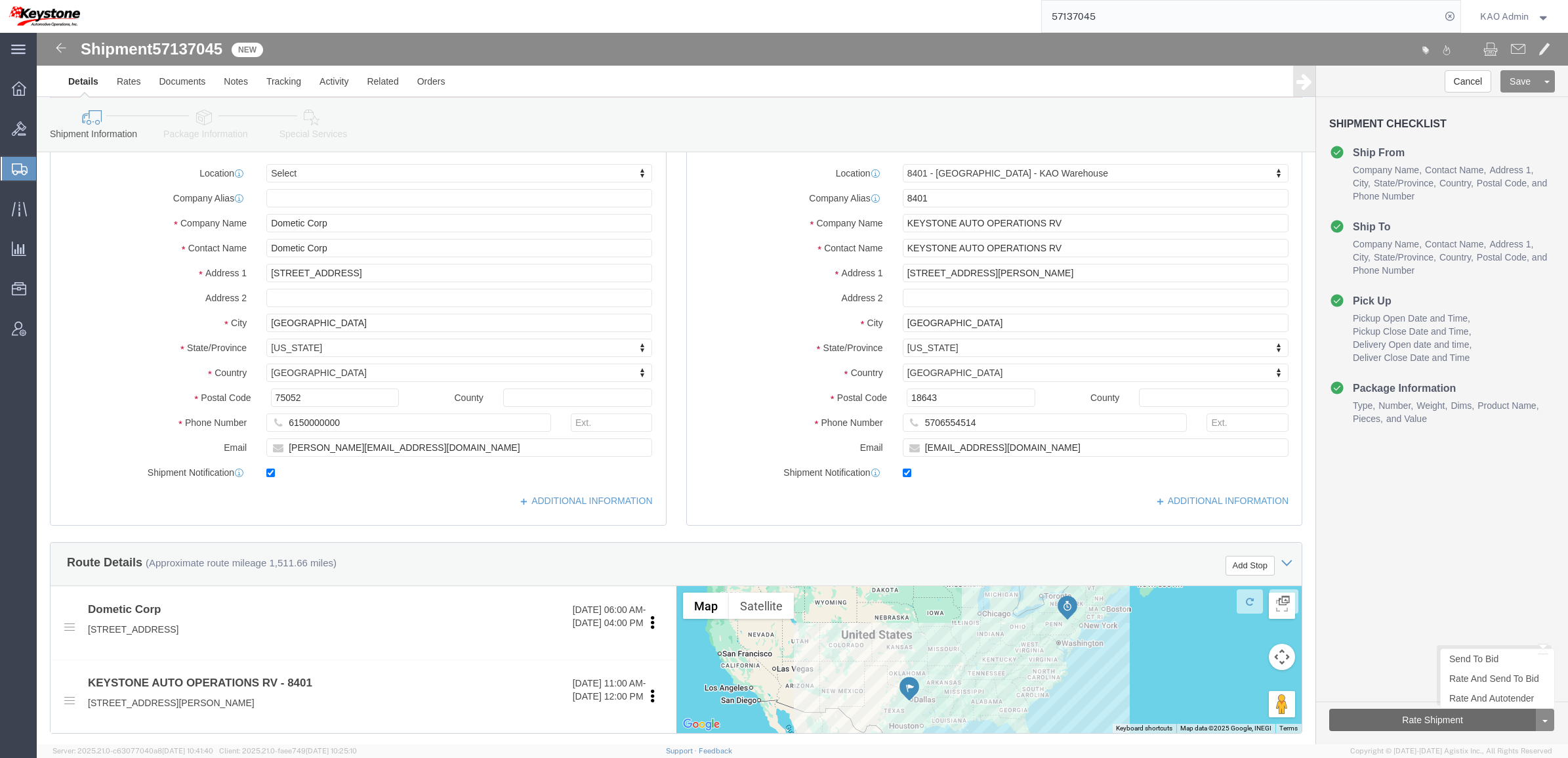
click button "Rate Shipment"
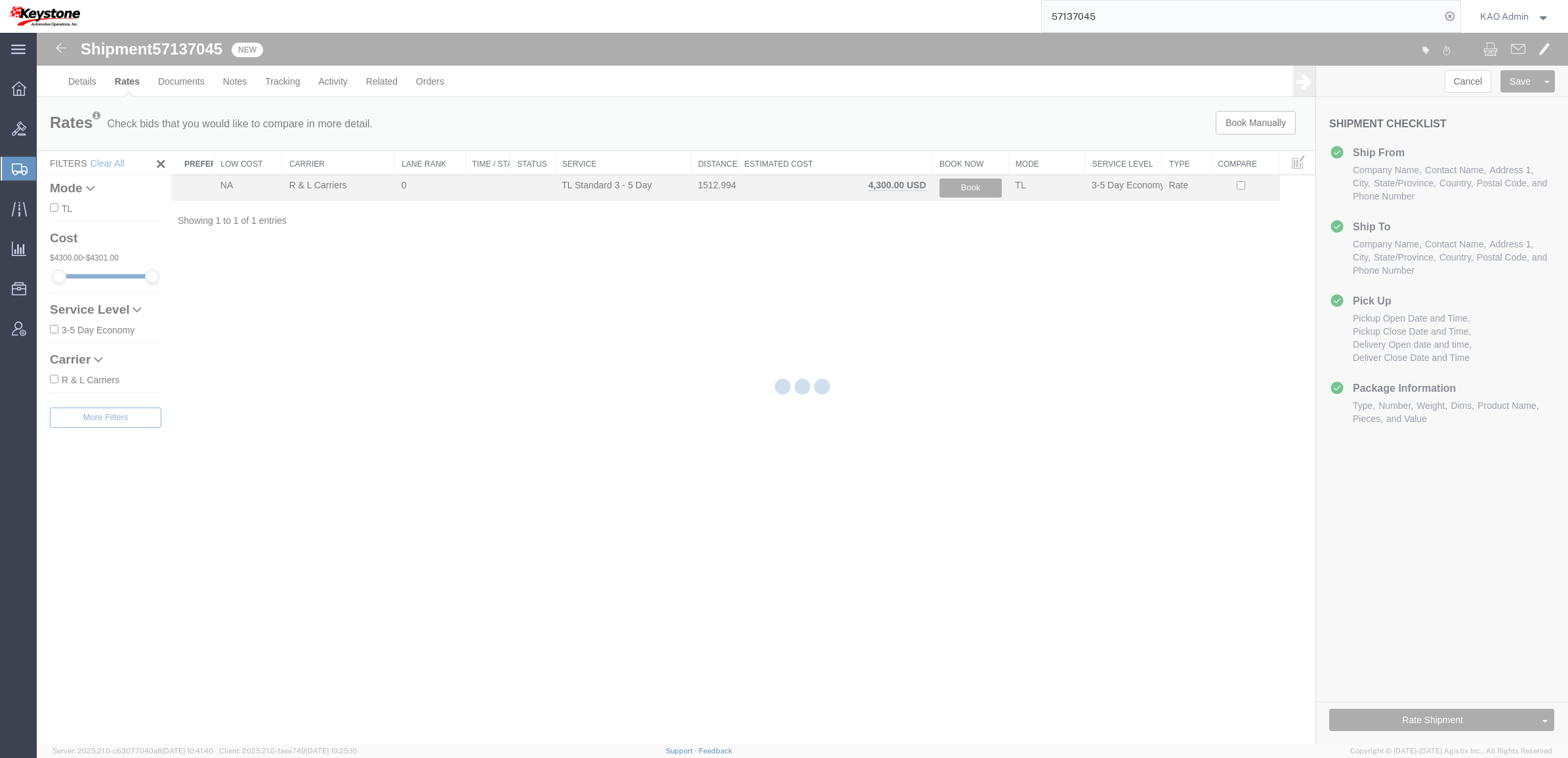
scroll to position [0, 0]
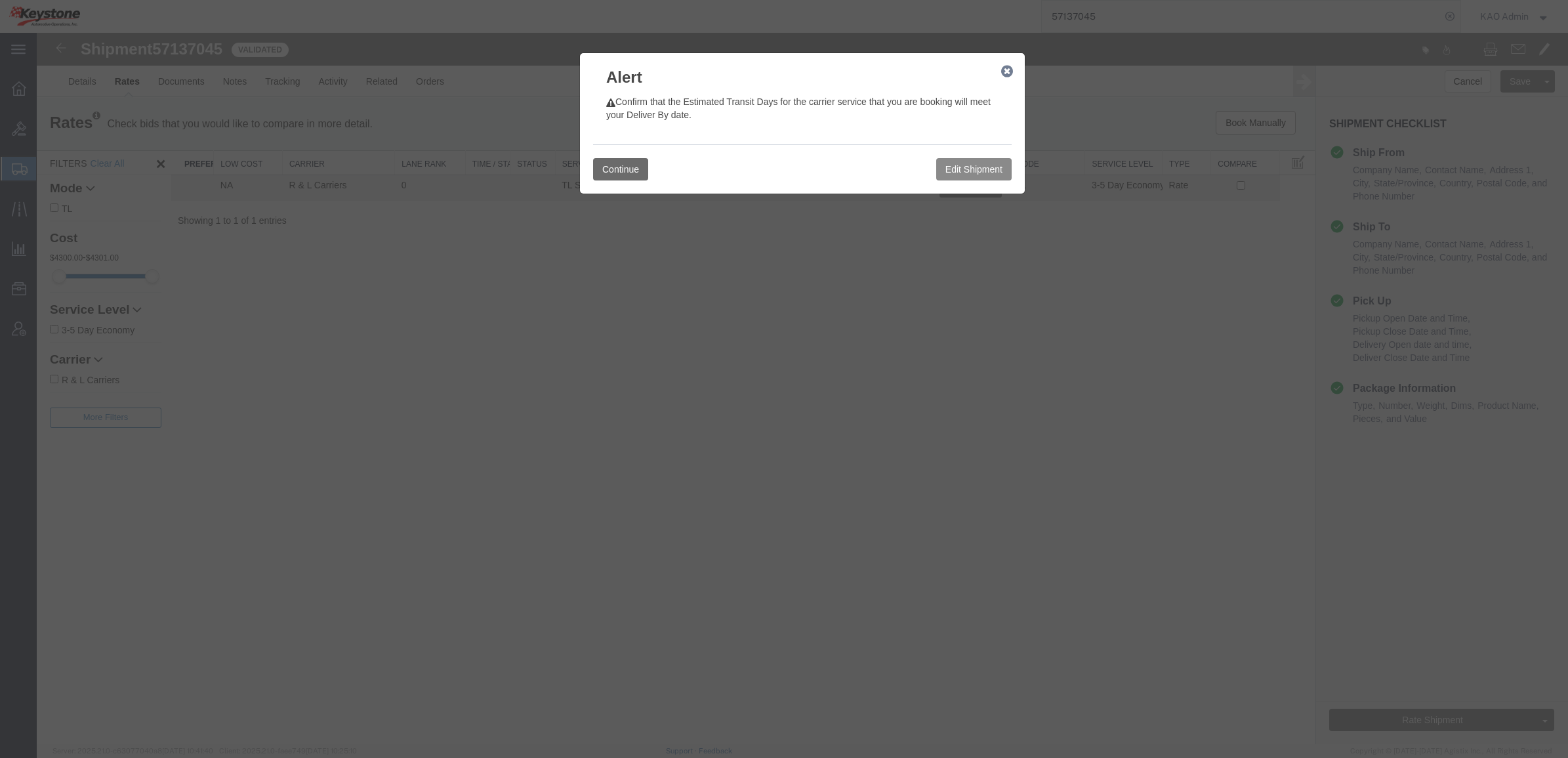
click at [628, 164] on button "Continue" at bounding box center [620, 170] width 55 height 22
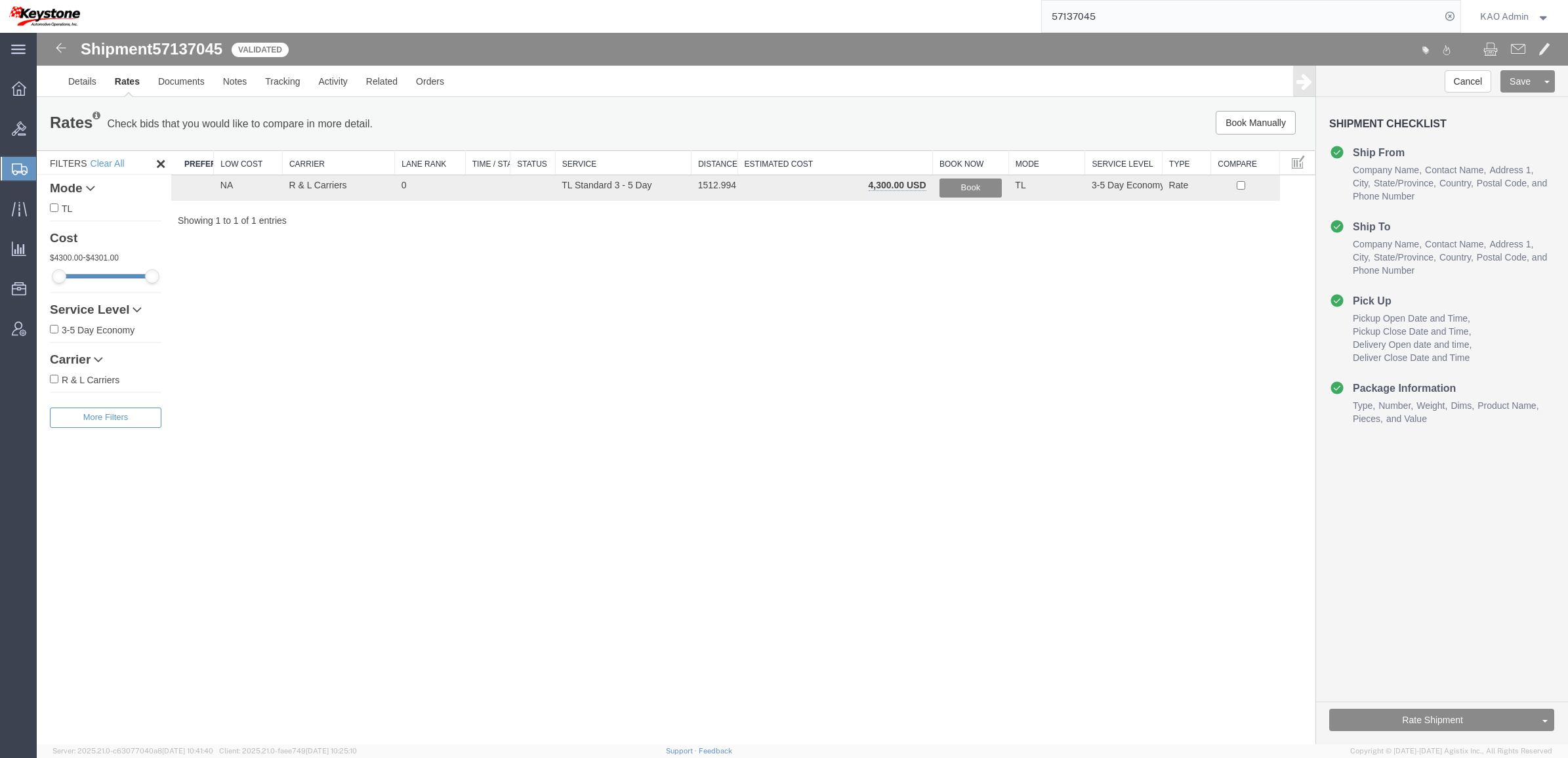
click at [650, 338] on div "Shipment 57137045 1 of 1 Validated Details Rates Documents Notes Tracking Activ…" at bounding box center [802, 389] width 1531 height 711
drag, startPoint x: 448, startPoint y: 336, endPoint x: 700, endPoint y: 292, distance: 255.8
click at [455, 336] on div "Shipment 57137045 1 of 1 Validated Details Rates Documents Notes Tracking Activ…" at bounding box center [802, 389] width 1531 height 711
click at [231, 80] on link "Notes" at bounding box center [235, 81] width 43 height 32
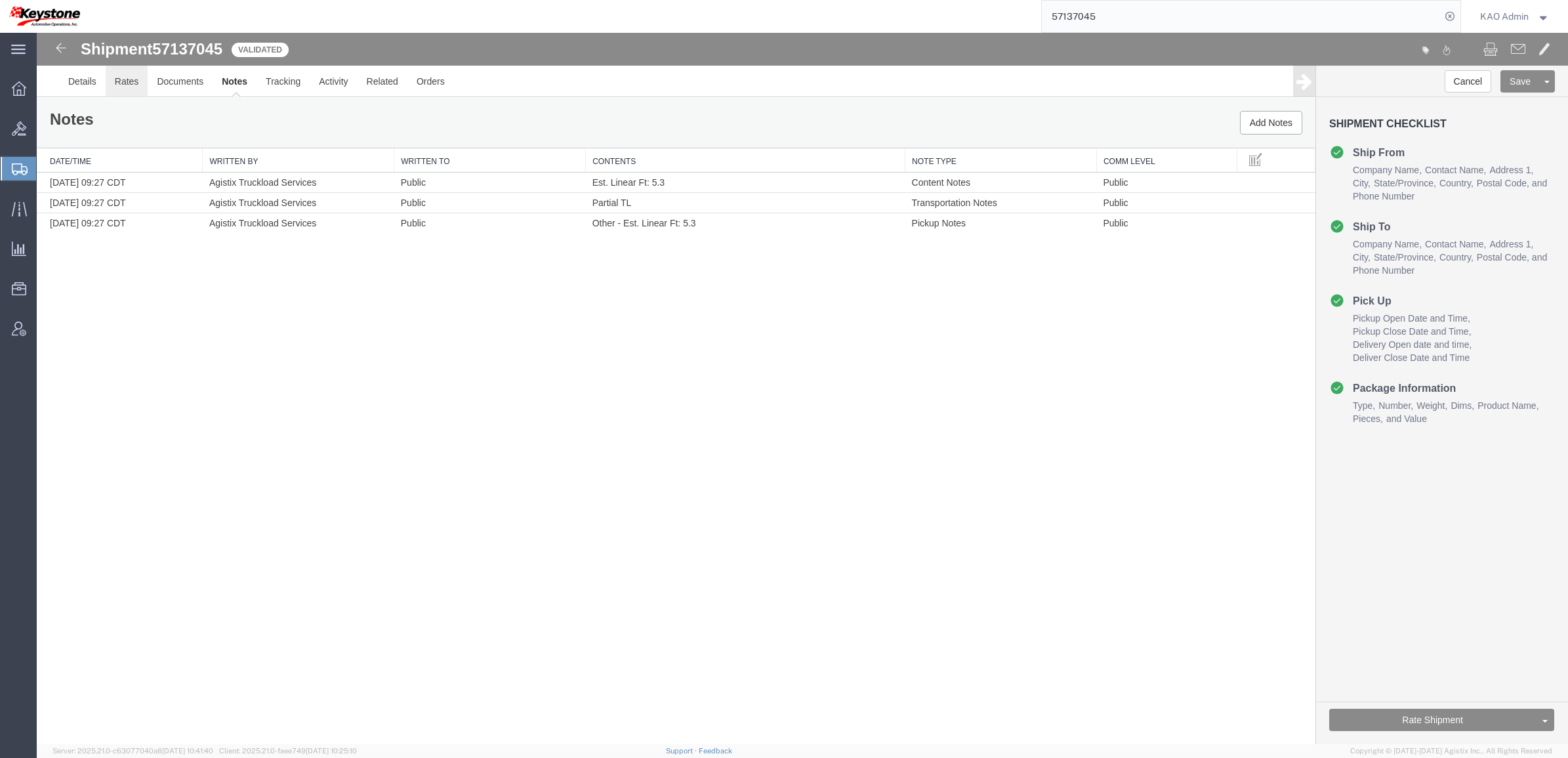
click at [123, 88] on link "Rates" at bounding box center [127, 81] width 43 height 32
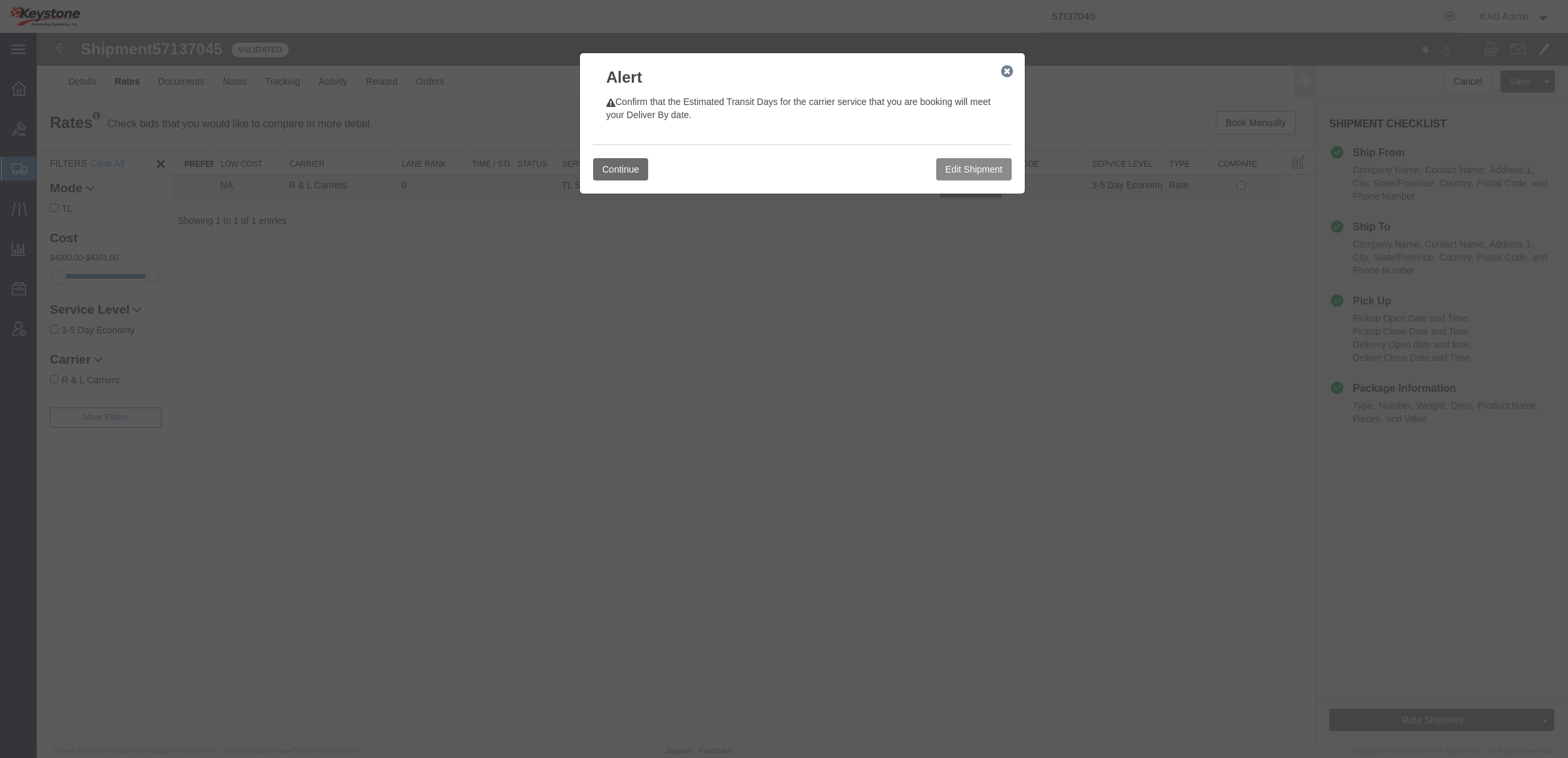
click at [620, 169] on button "Continue" at bounding box center [620, 170] width 55 height 22
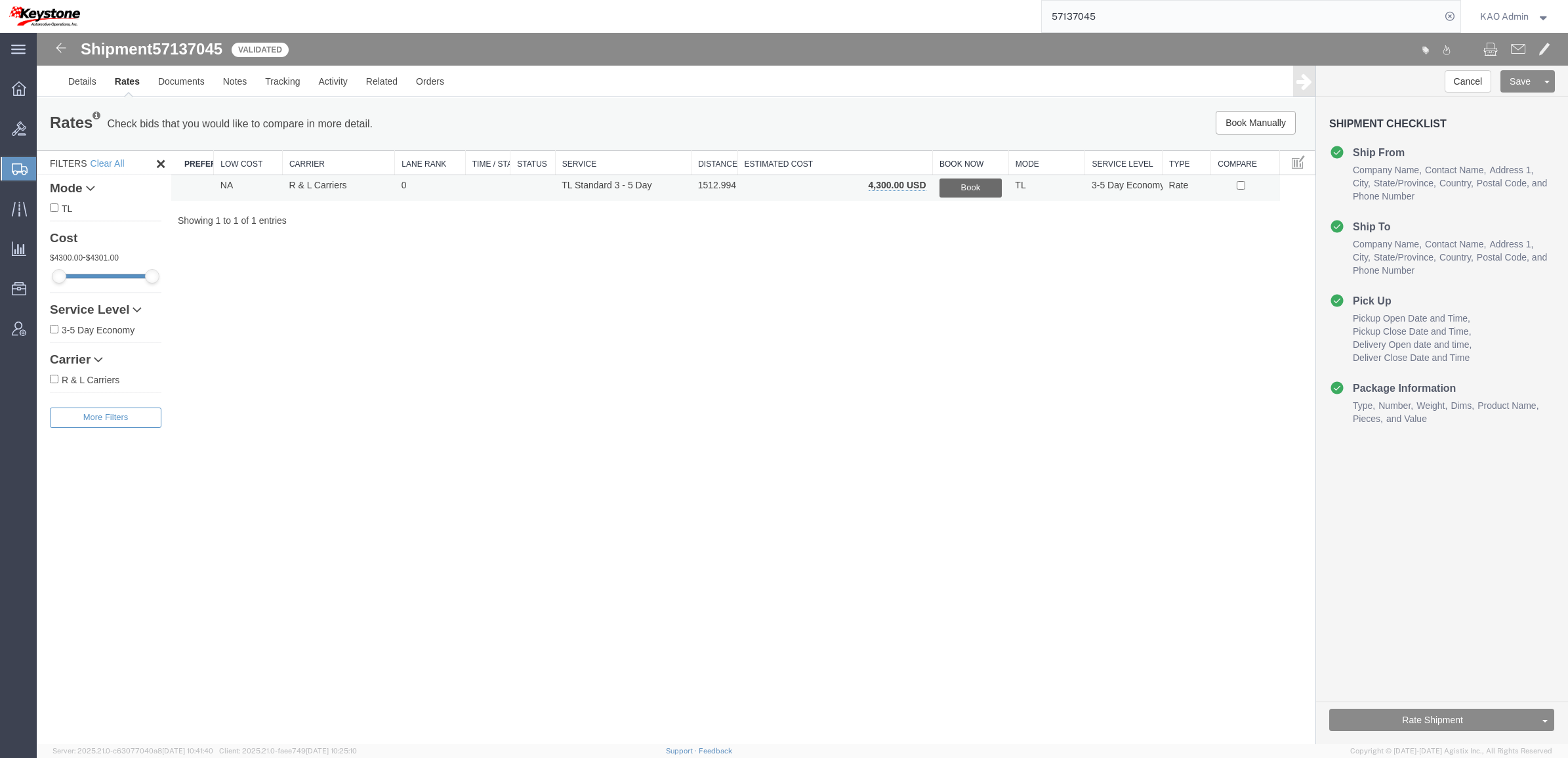
click at [965, 189] on button "Book" at bounding box center [971, 188] width 63 height 19
